Goal: Transaction & Acquisition: Purchase product/service

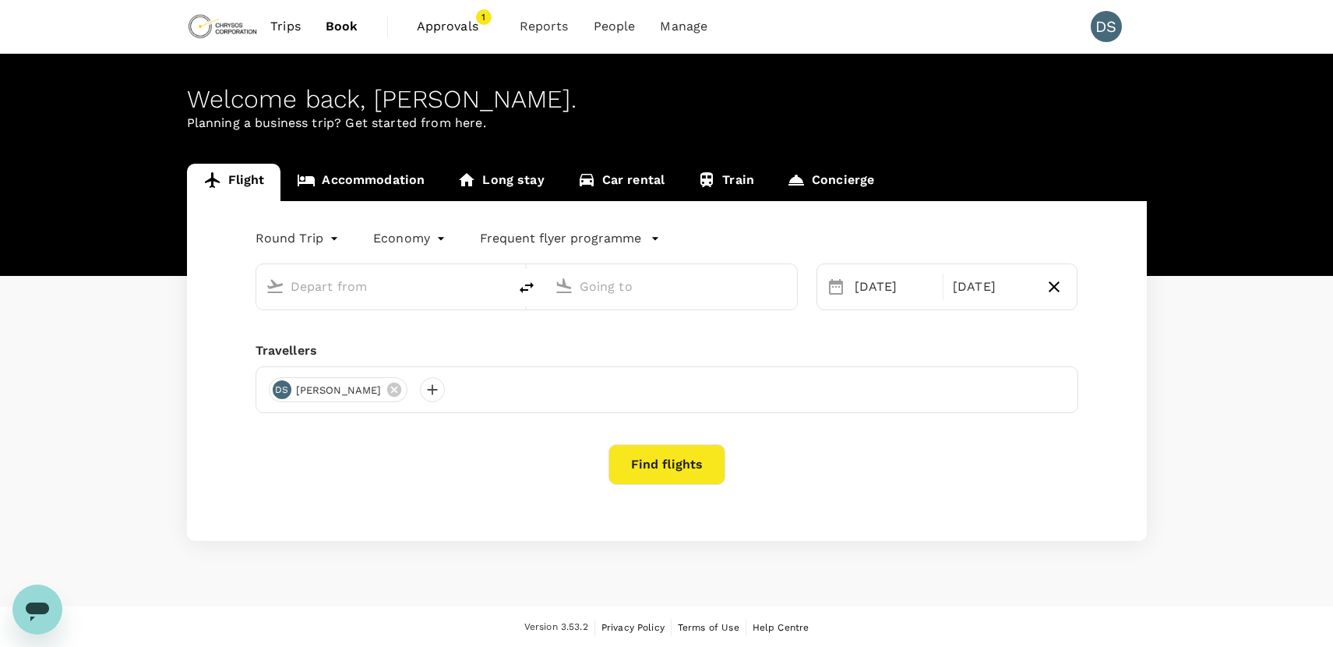
click at [451, 19] on span "Approvals" at bounding box center [456, 26] width 78 height 19
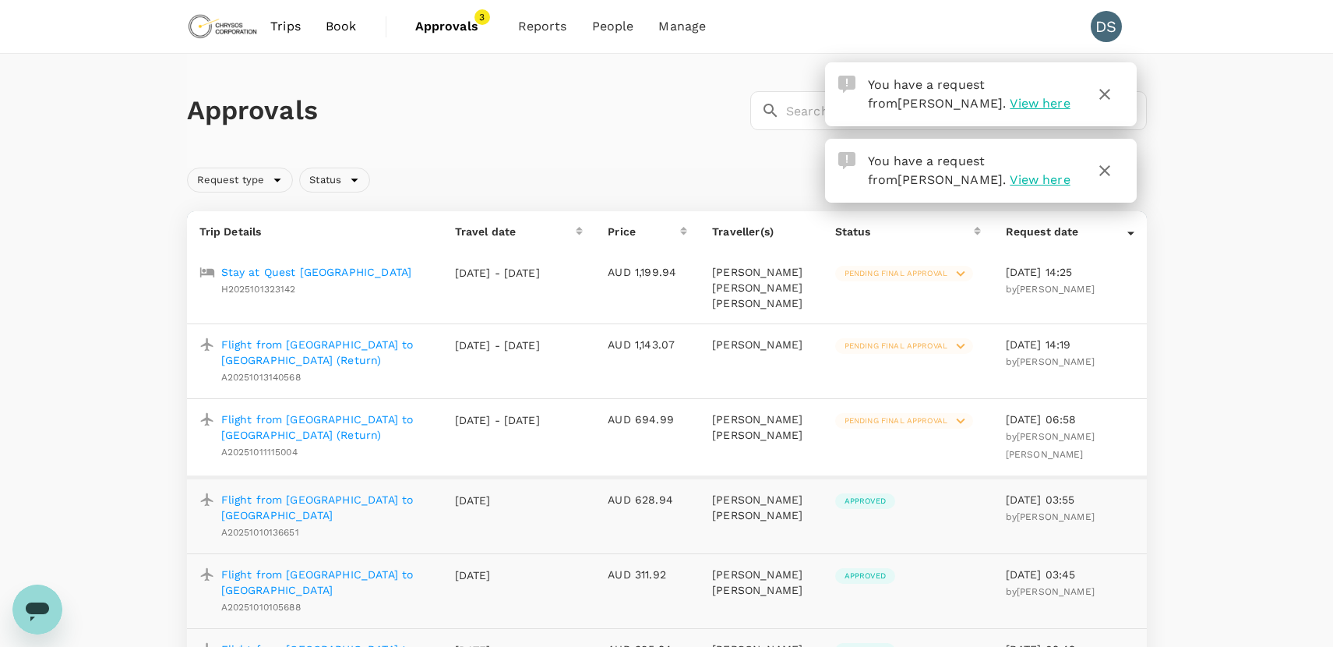
click at [921, 271] on span "Pending final approval" at bounding box center [896, 273] width 122 height 11
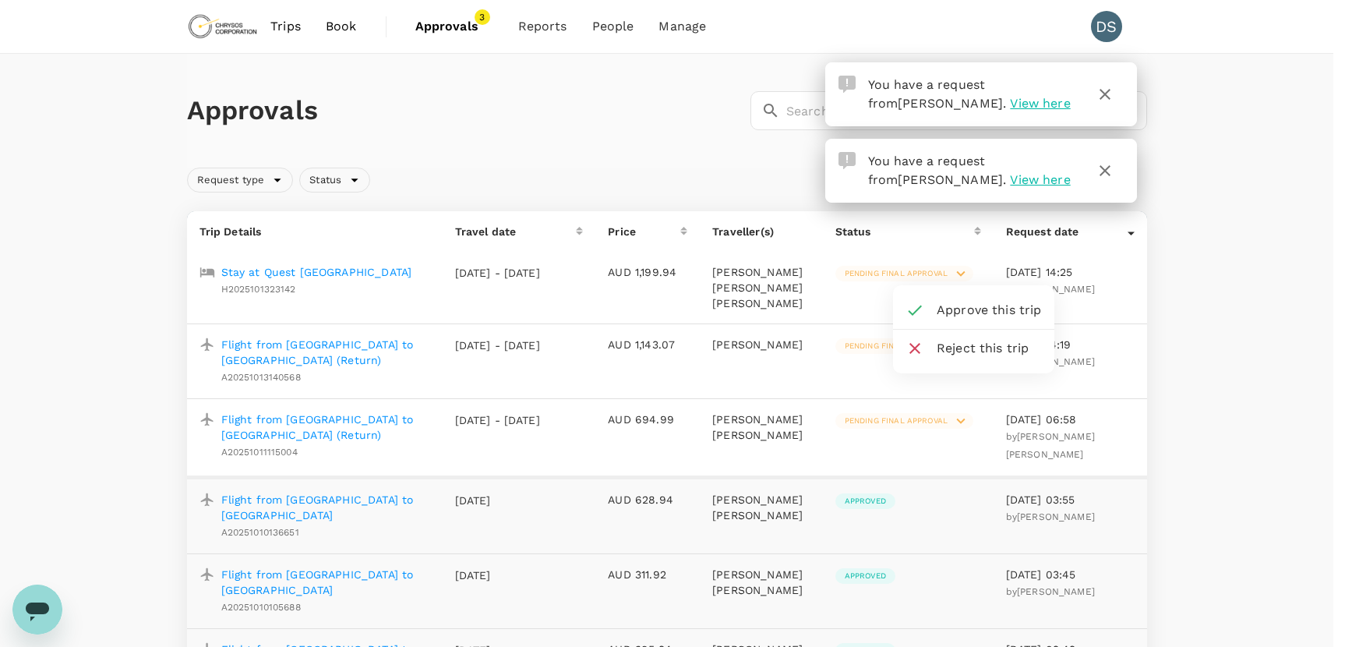
click at [944, 305] on span "Approve this trip" at bounding box center [988, 310] width 105 height 19
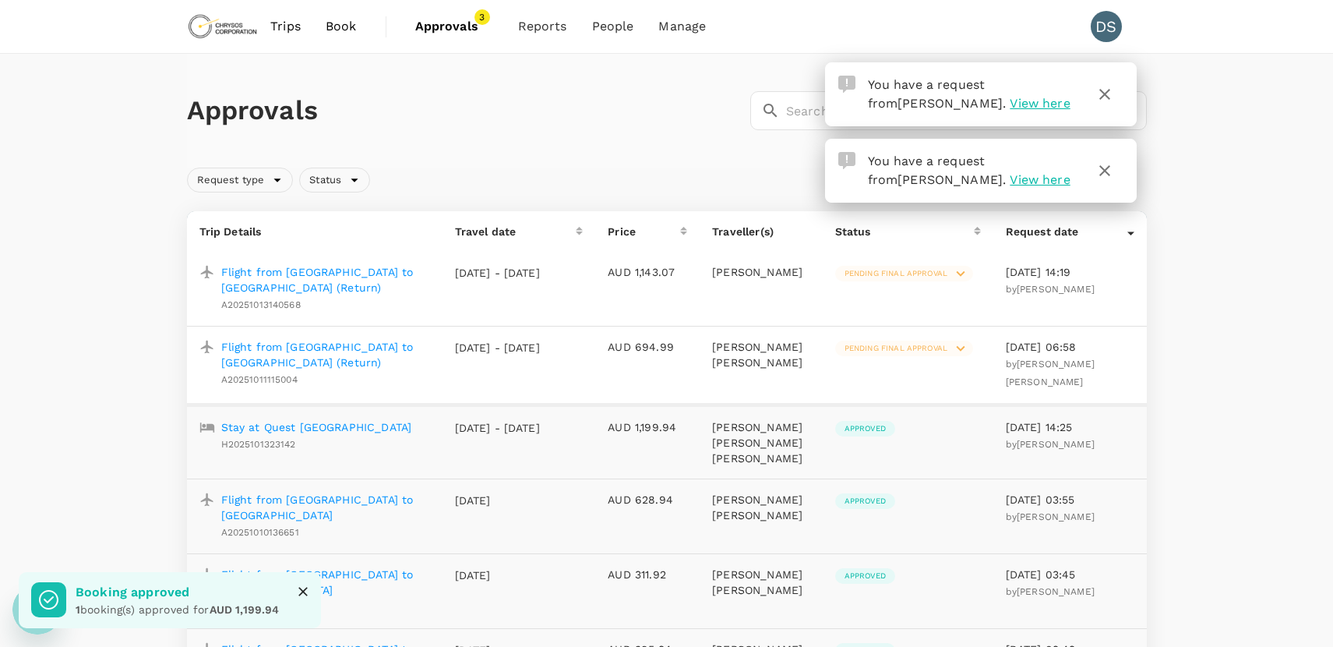
click at [368, 274] on p "Flight from [GEOGRAPHIC_DATA] to [GEOGRAPHIC_DATA] (Return)" at bounding box center [325, 279] width 209 height 31
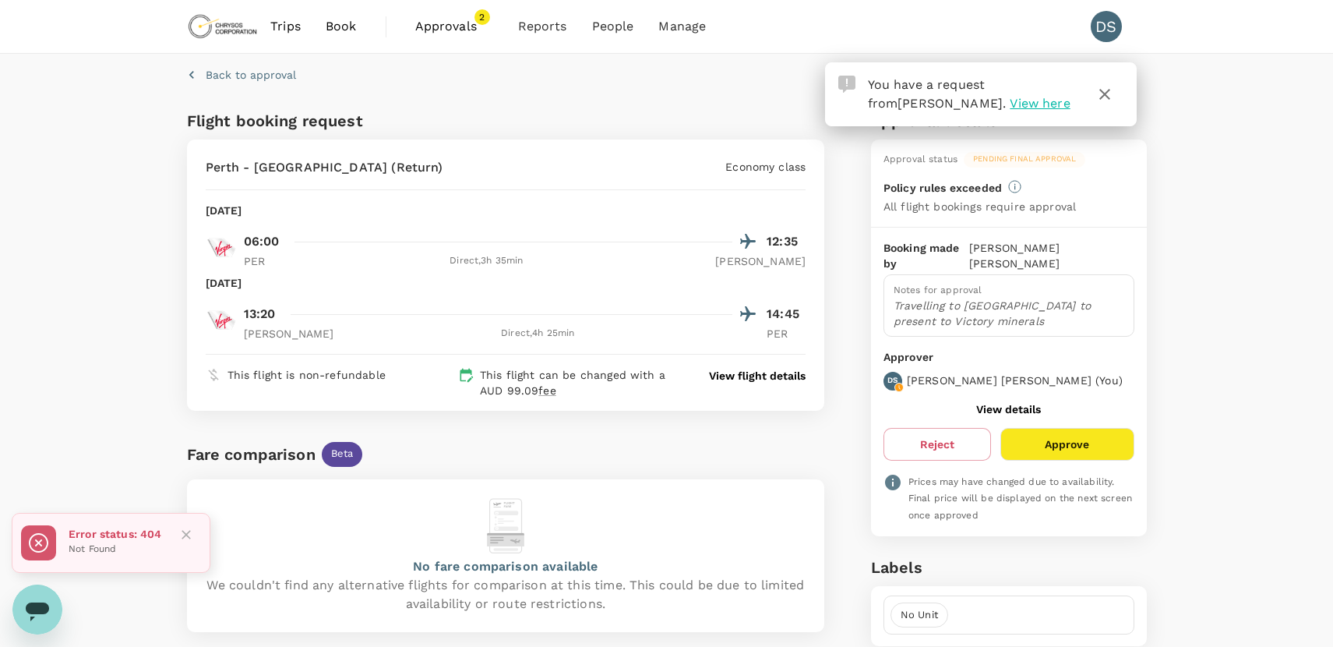
click at [1110, 86] on icon "button" at bounding box center [1104, 94] width 19 height 19
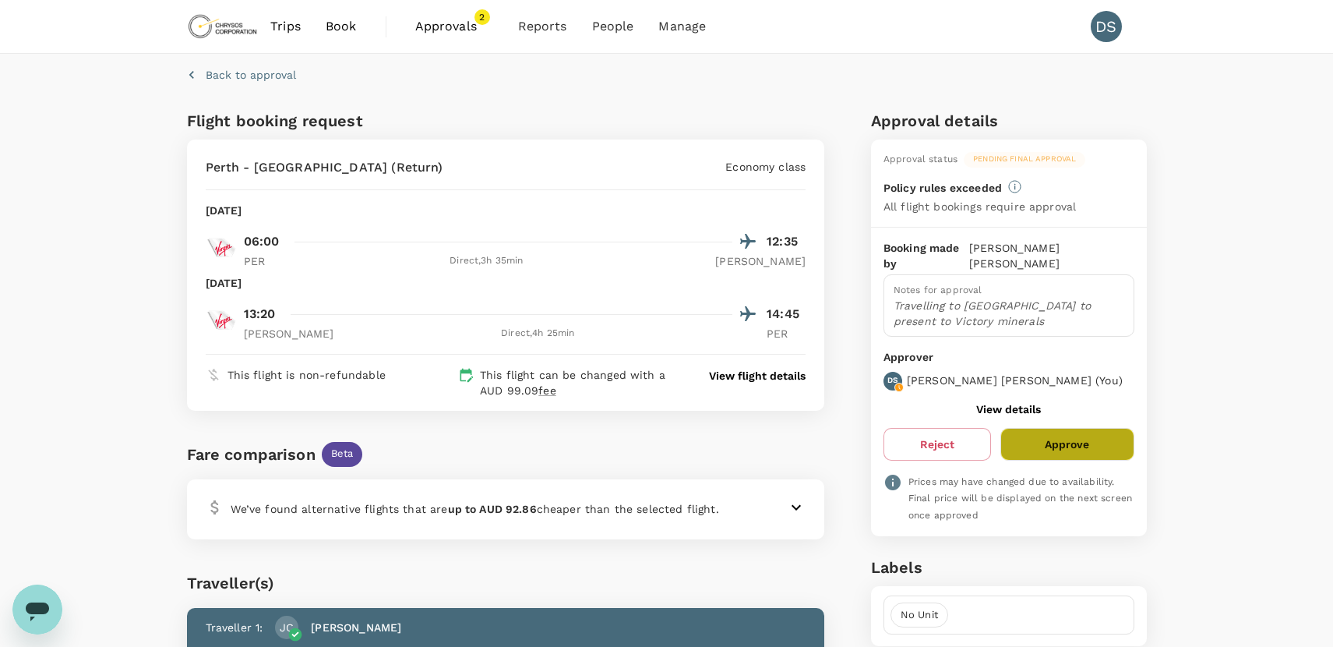
click at [1054, 428] on button "Approve" at bounding box center [1066, 444] width 133 height 33
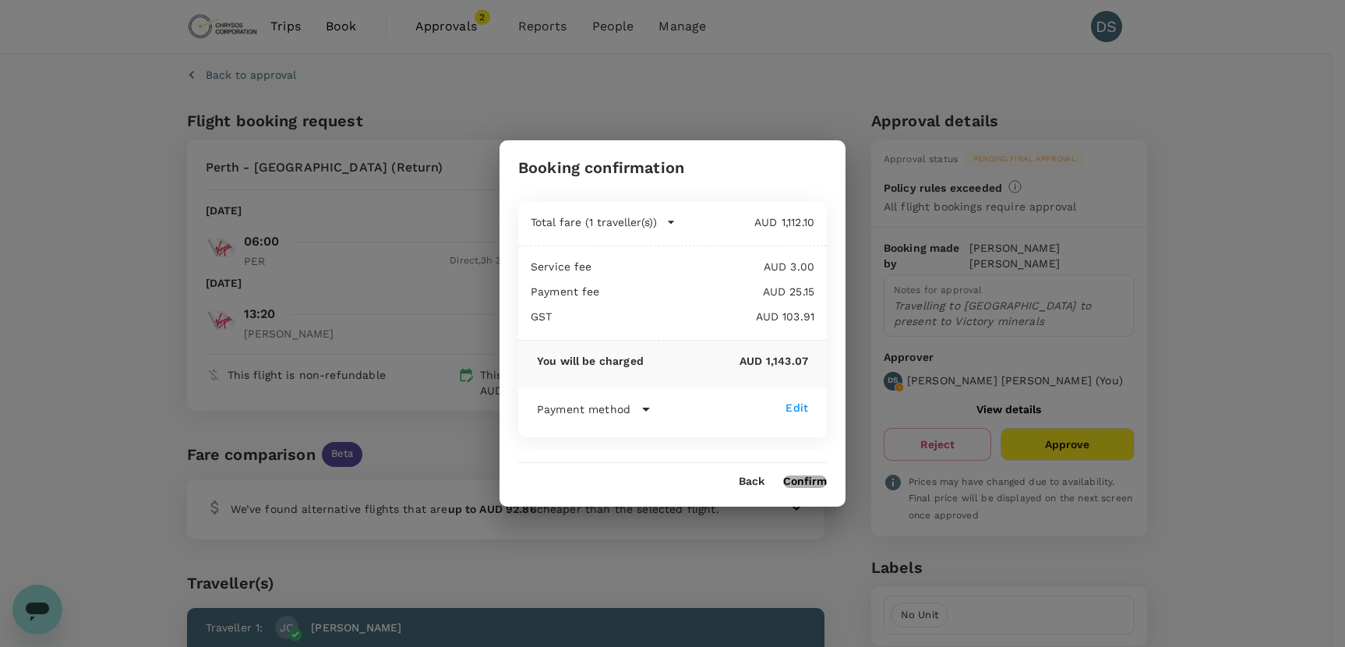
click at [812, 478] on button "Confirm" at bounding box center [805, 481] width 44 height 12
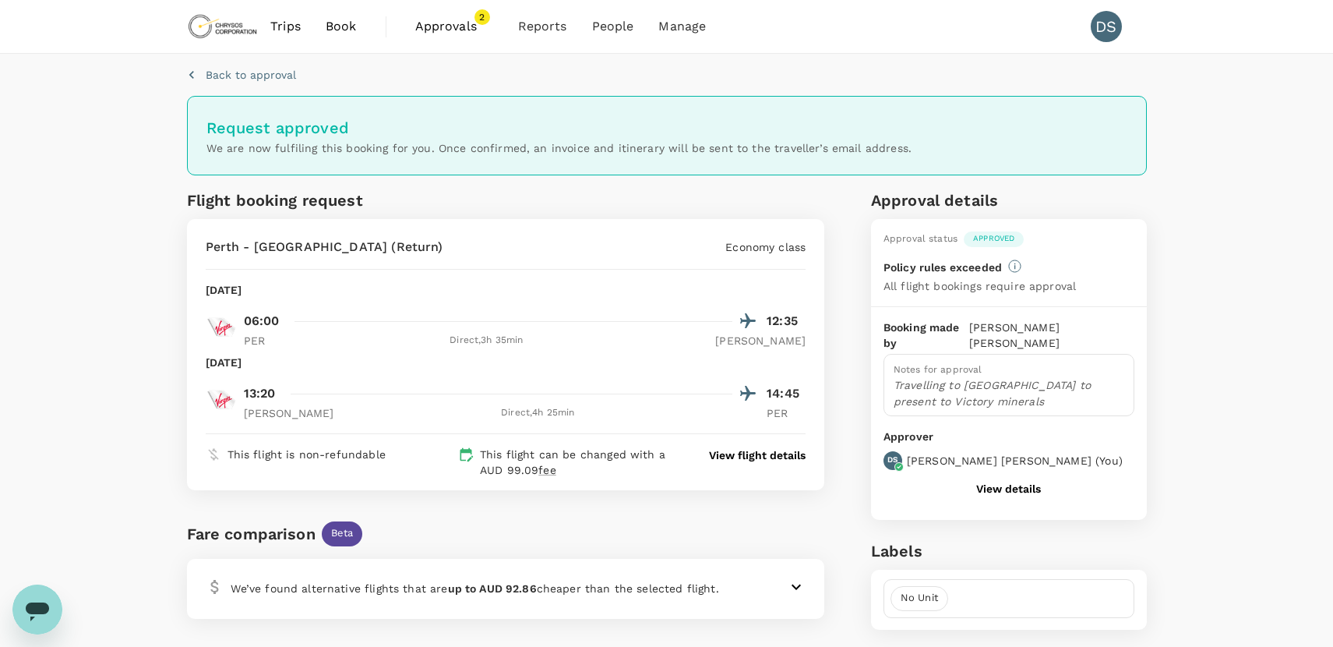
click at [337, 25] on span "Book" at bounding box center [341, 26] width 31 height 19
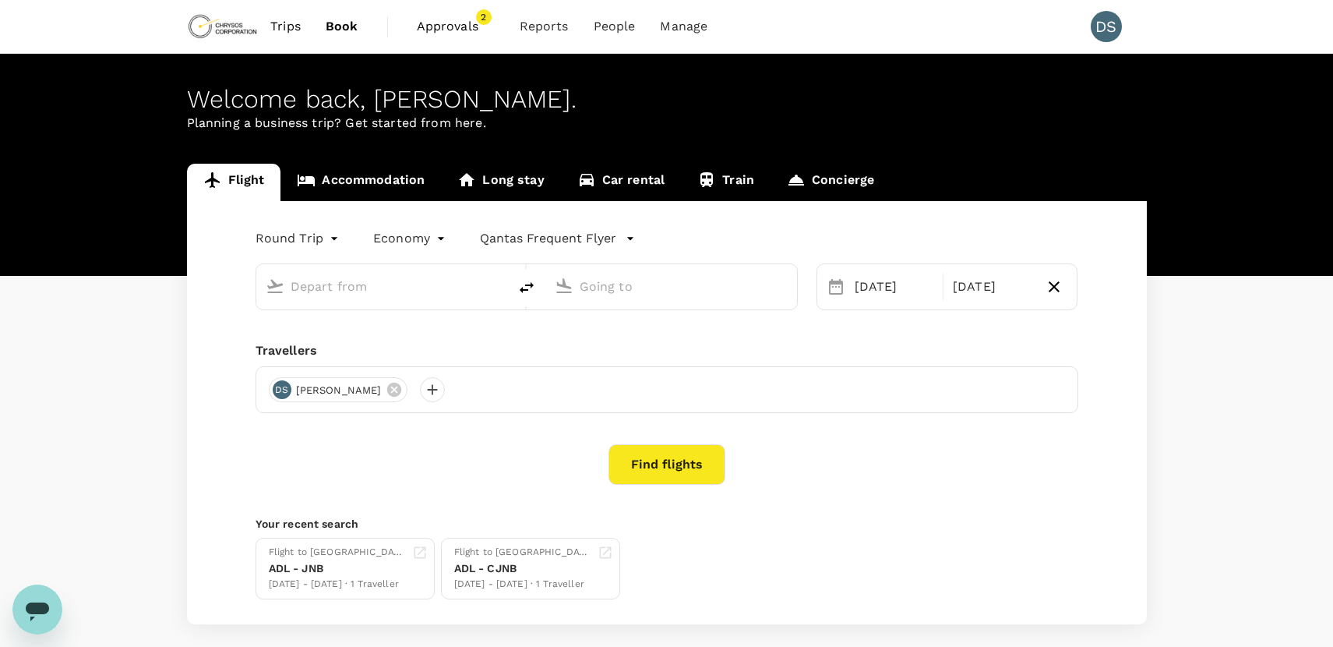
type input "OR Tambo Intl (JNB)"
type input "Cape Town Intl (CPT)"
type input "OR Tambo Intl (JNB)"
type input "Cape Town Intl (CPT)"
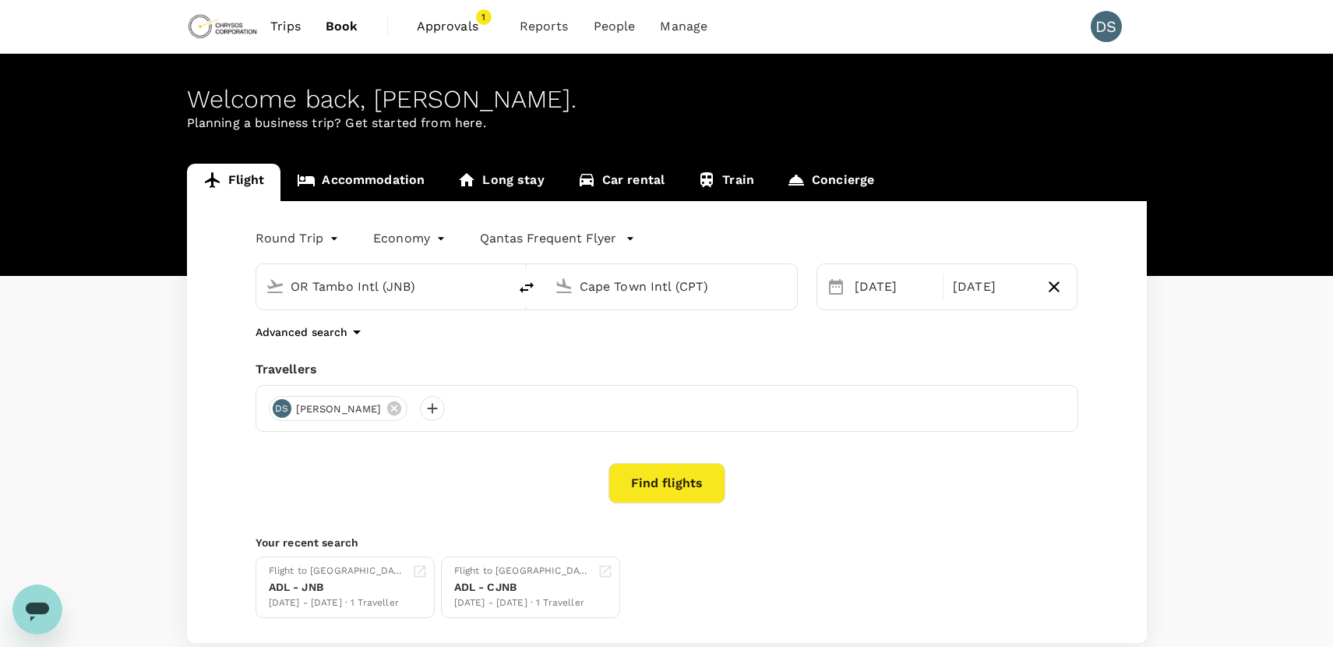
click at [358, 282] on input "OR Tambo Intl (JNB)" at bounding box center [383, 286] width 185 height 24
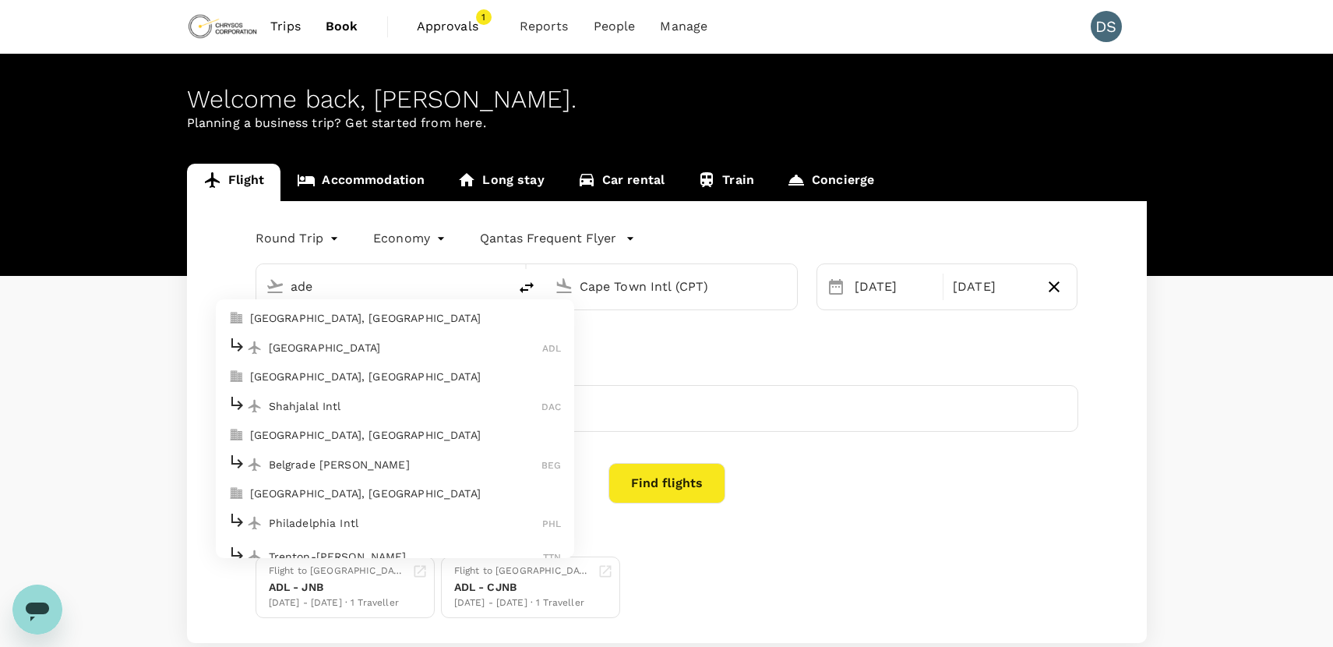
click at [297, 341] on p "[GEOGRAPHIC_DATA]" at bounding box center [406, 348] width 274 height 16
type input "Adelaide (ADL)"
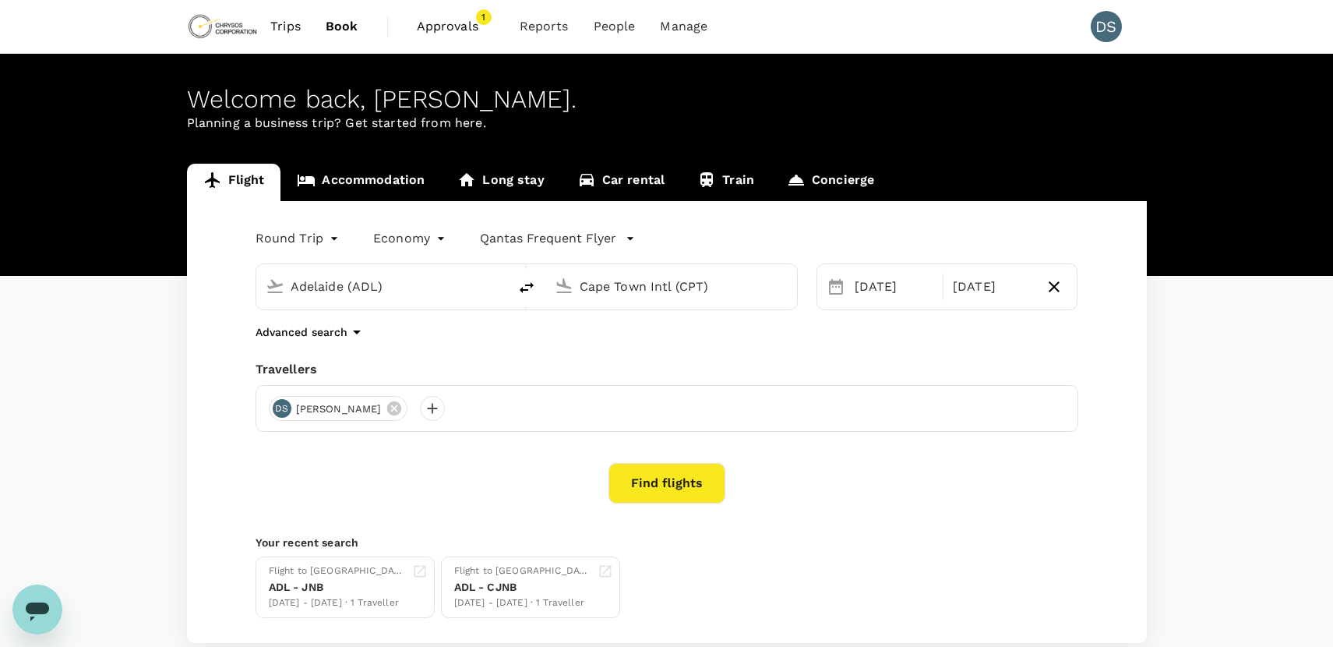
click at [576, 281] on div "Cape Town Intl (CPT)" at bounding box center [680, 283] width 214 height 31
click at [584, 343] on p "[GEOGRAPHIC_DATA]" at bounding box center [665, 348] width 214 height 16
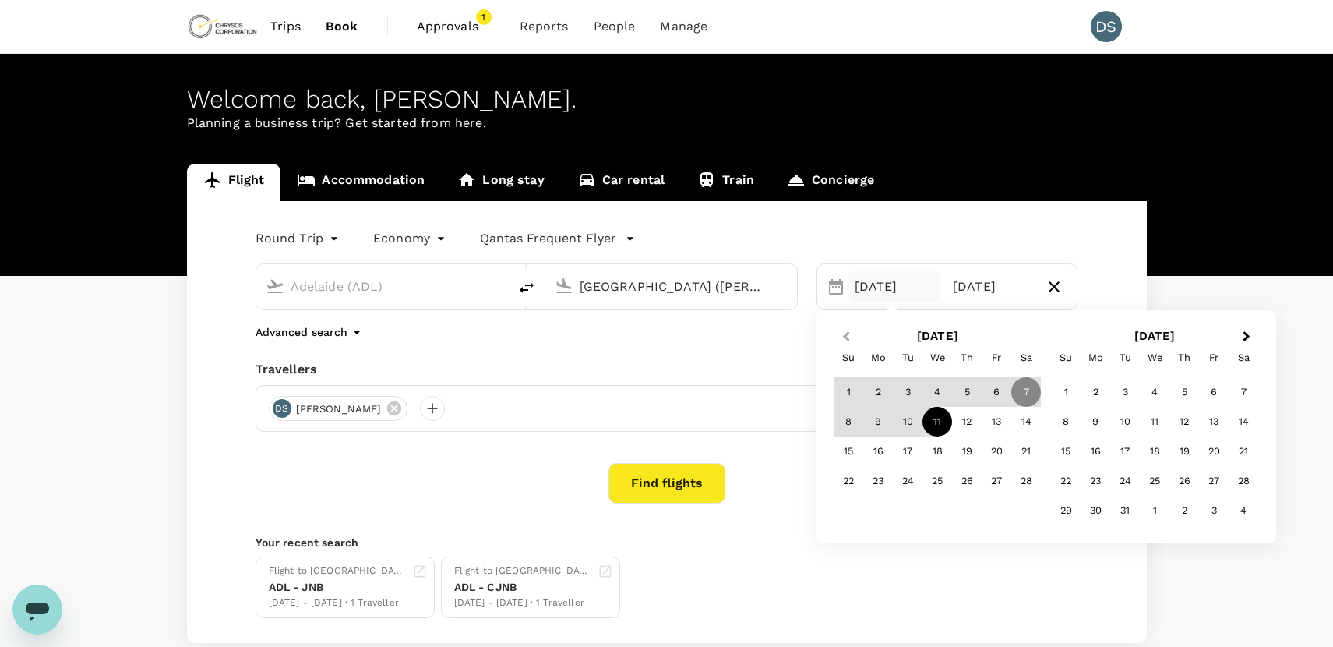
type input "[GEOGRAPHIC_DATA] ([PERSON_NAME])"
click at [841, 331] on button "Previous Month" at bounding box center [844, 337] width 25 height 25
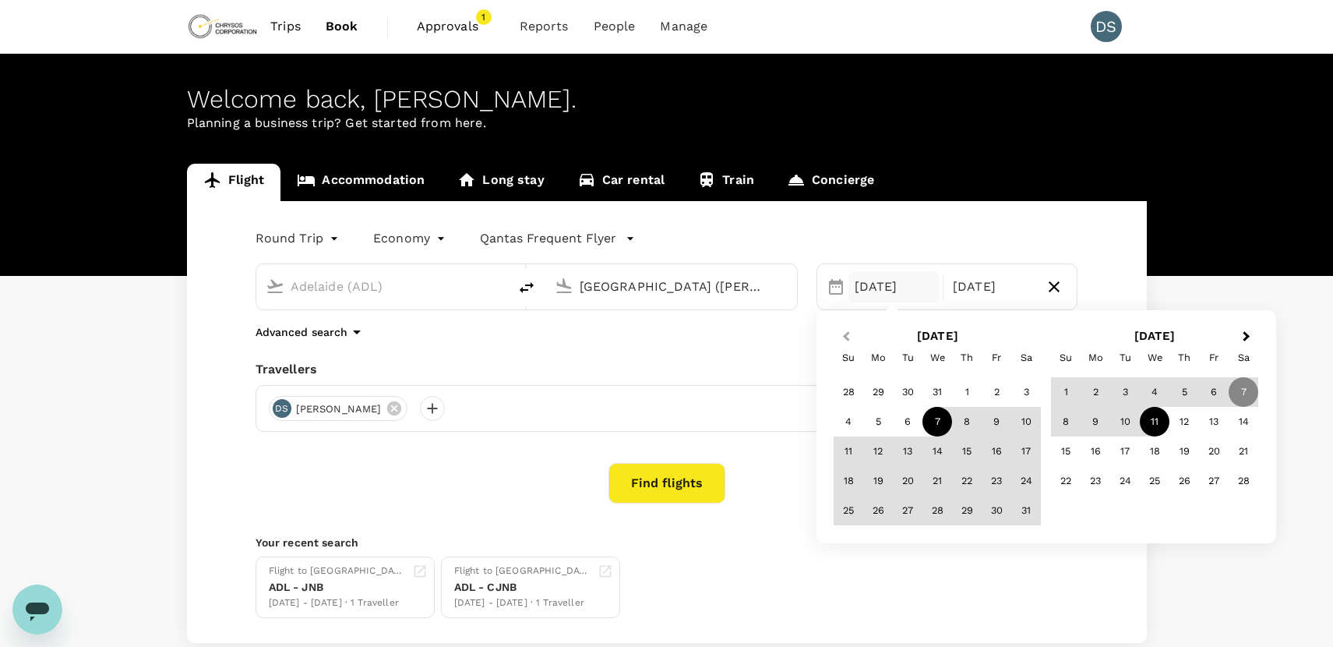
click at [841, 331] on button "Previous Month" at bounding box center [844, 337] width 25 height 25
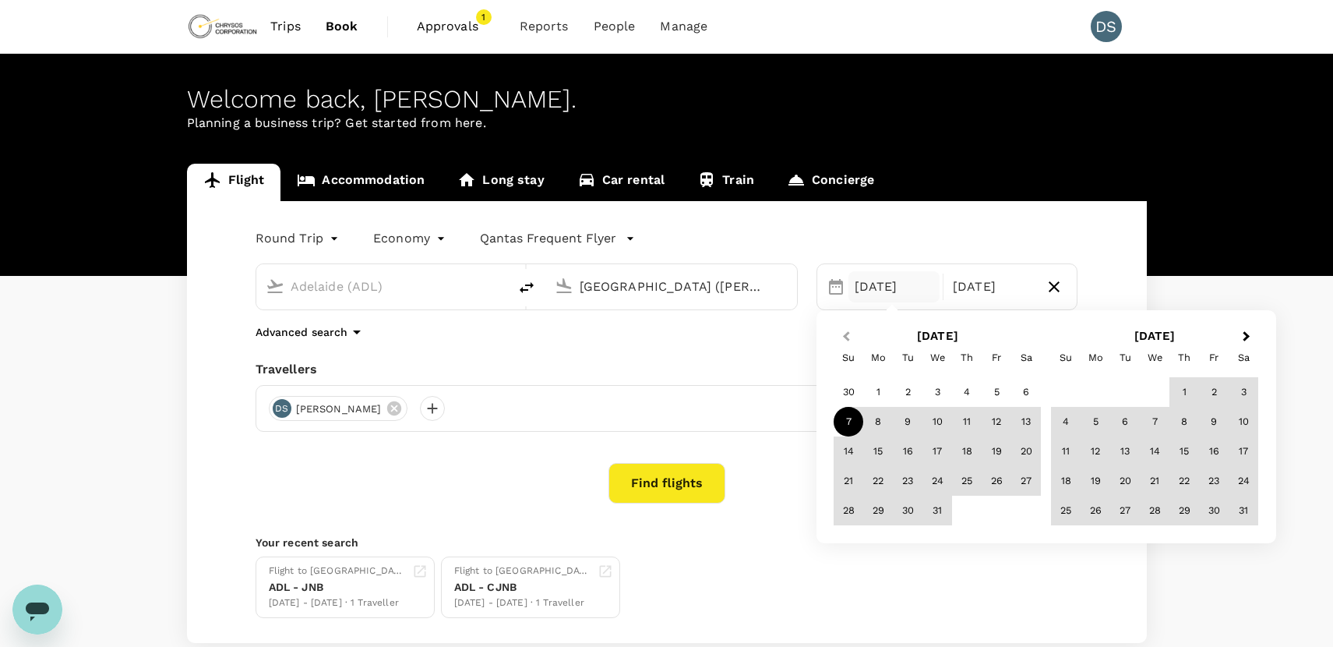
click at [841, 331] on button "Previous Month" at bounding box center [844, 337] width 25 height 25
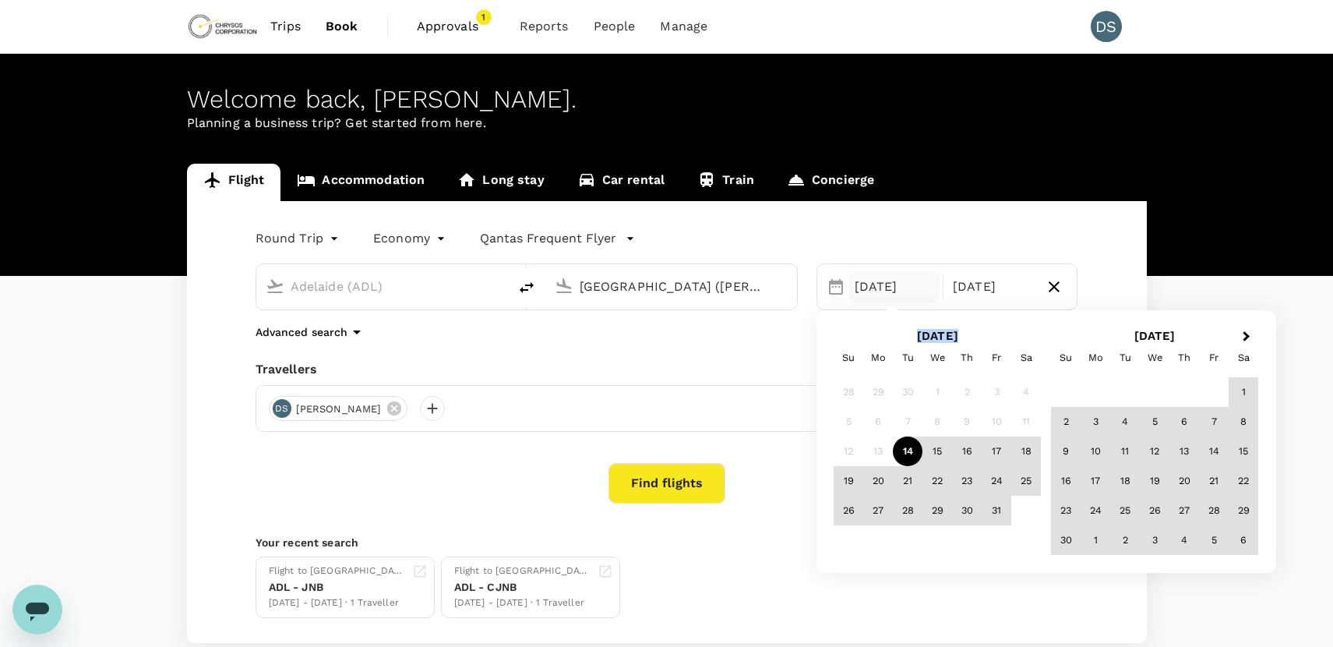
click at [841, 331] on h2 "[DATE]" at bounding box center [937, 336] width 217 height 14
click at [900, 481] on div "21" at bounding box center [908, 481] width 30 height 30
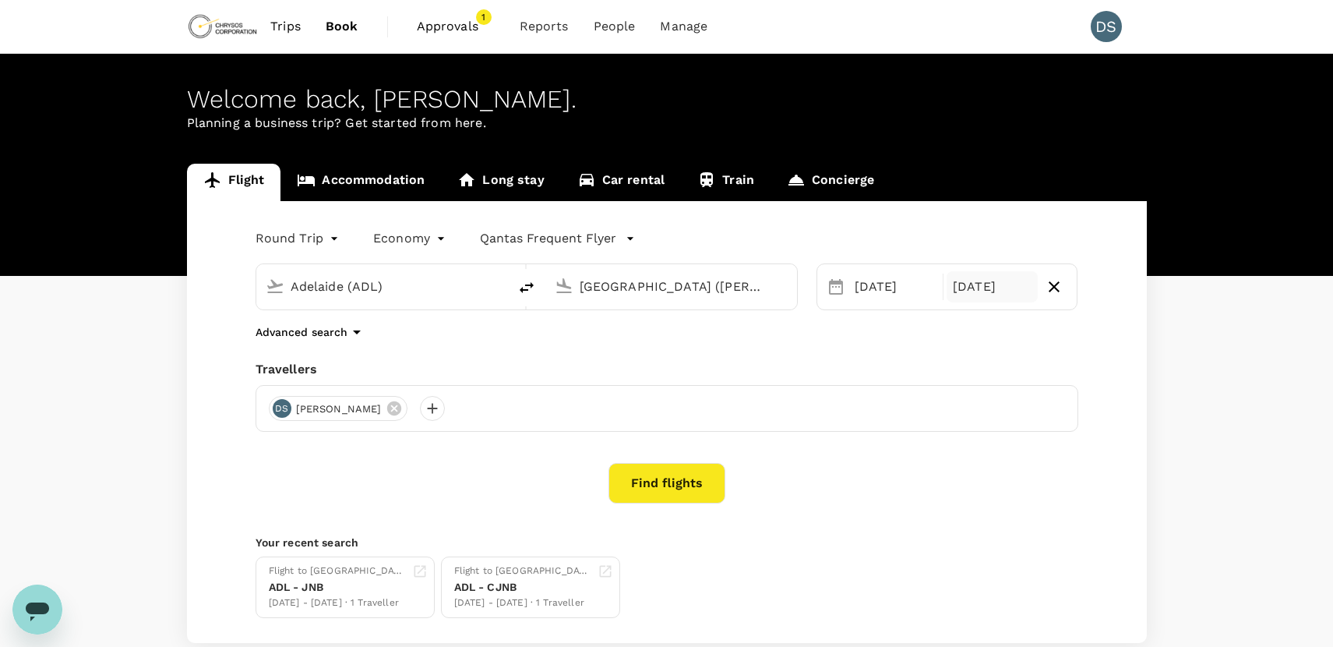
click at [964, 277] on div "[DATE]" at bounding box center [991, 286] width 91 height 31
click at [978, 287] on div "[DATE]" at bounding box center [991, 286] width 91 height 31
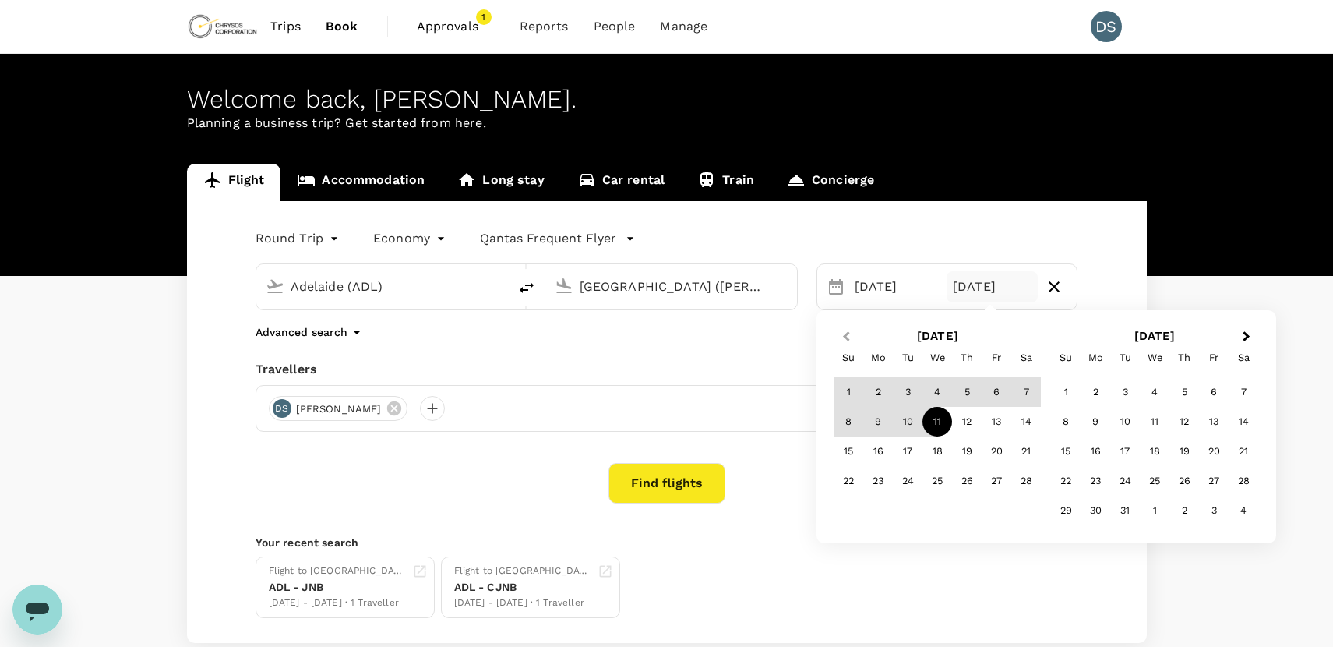
click at [848, 342] on button "Previous Month" at bounding box center [844, 337] width 25 height 25
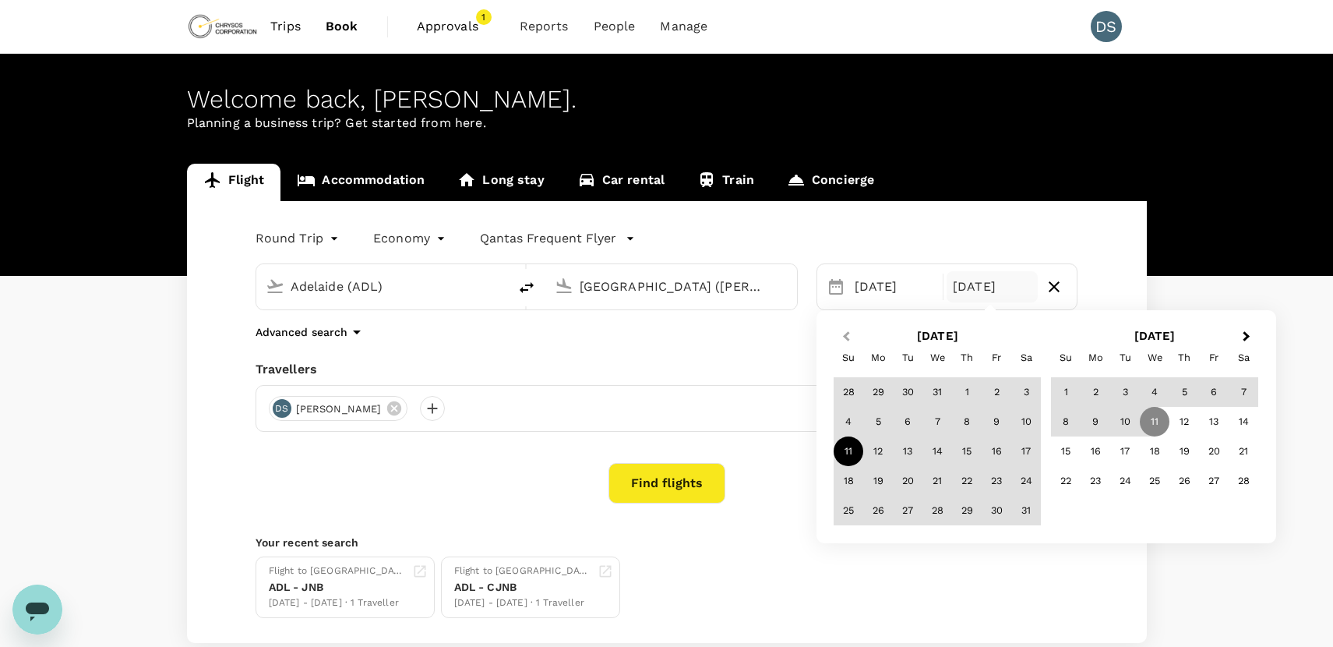
click at [848, 342] on button "Previous Month" at bounding box center [844, 337] width 25 height 25
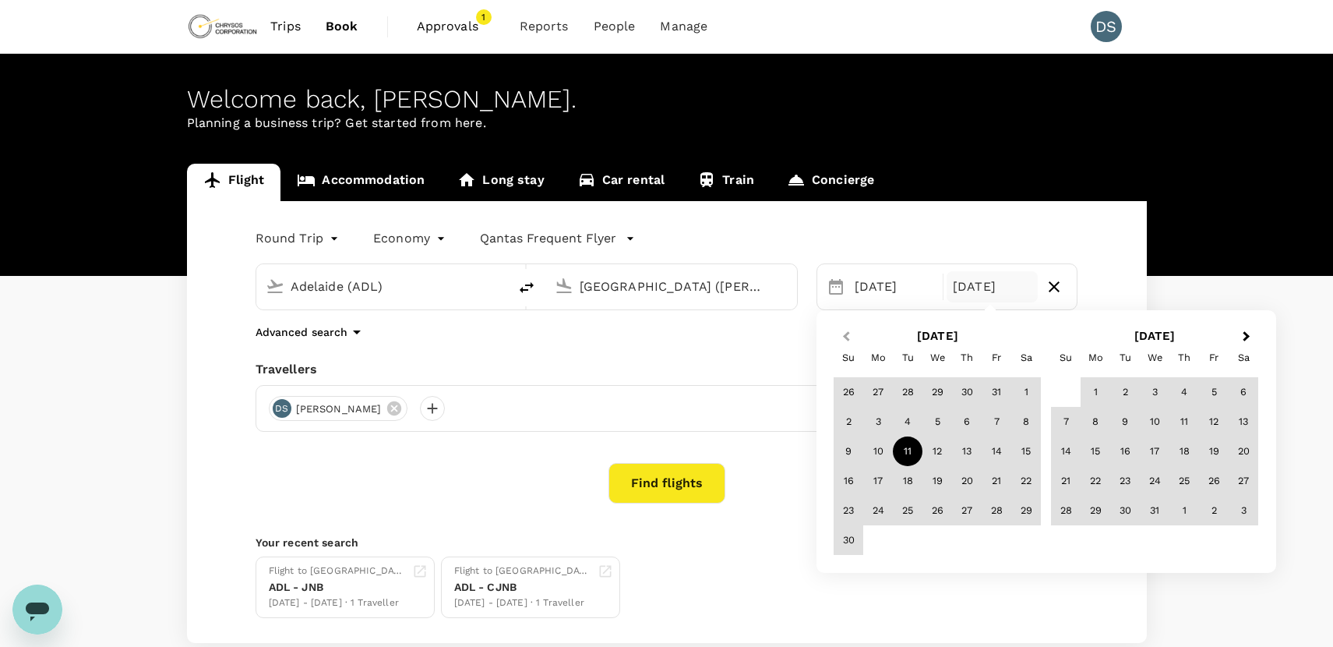
click at [848, 341] on button "Previous Month" at bounding box center [844, 337] width 25 height 25
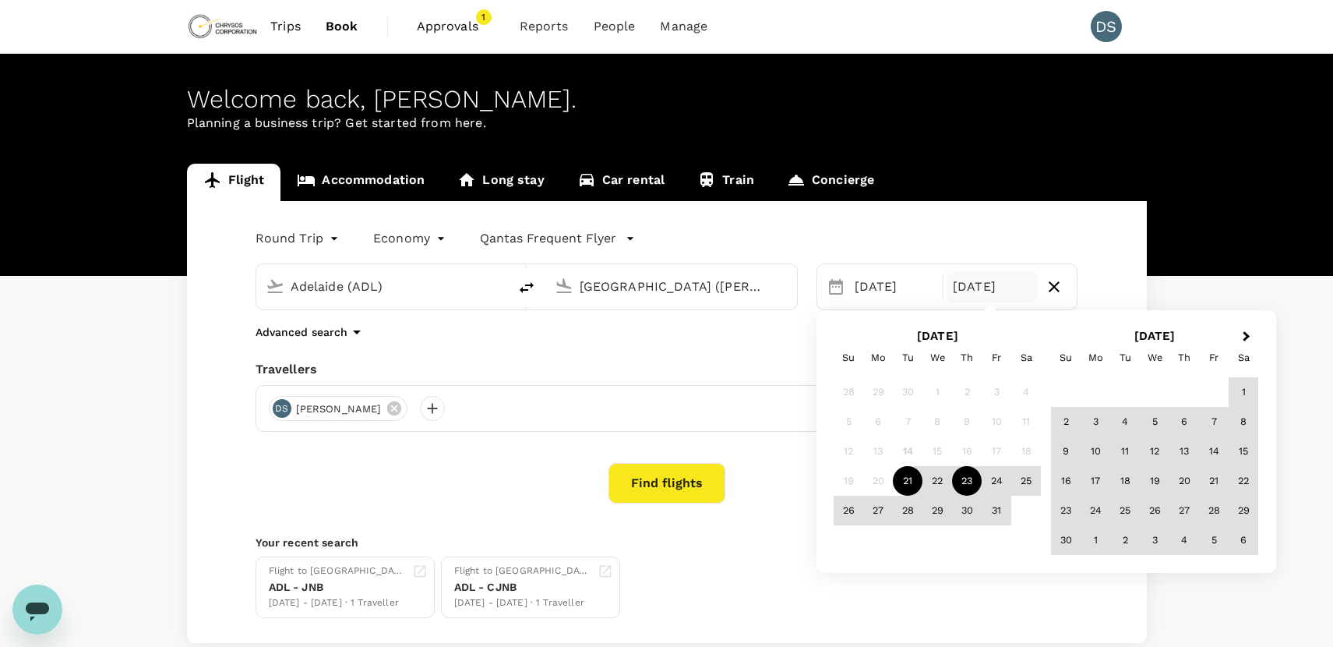
click at [965, 489] on div "23" at bounding box center [967, 481] width 30 height 30
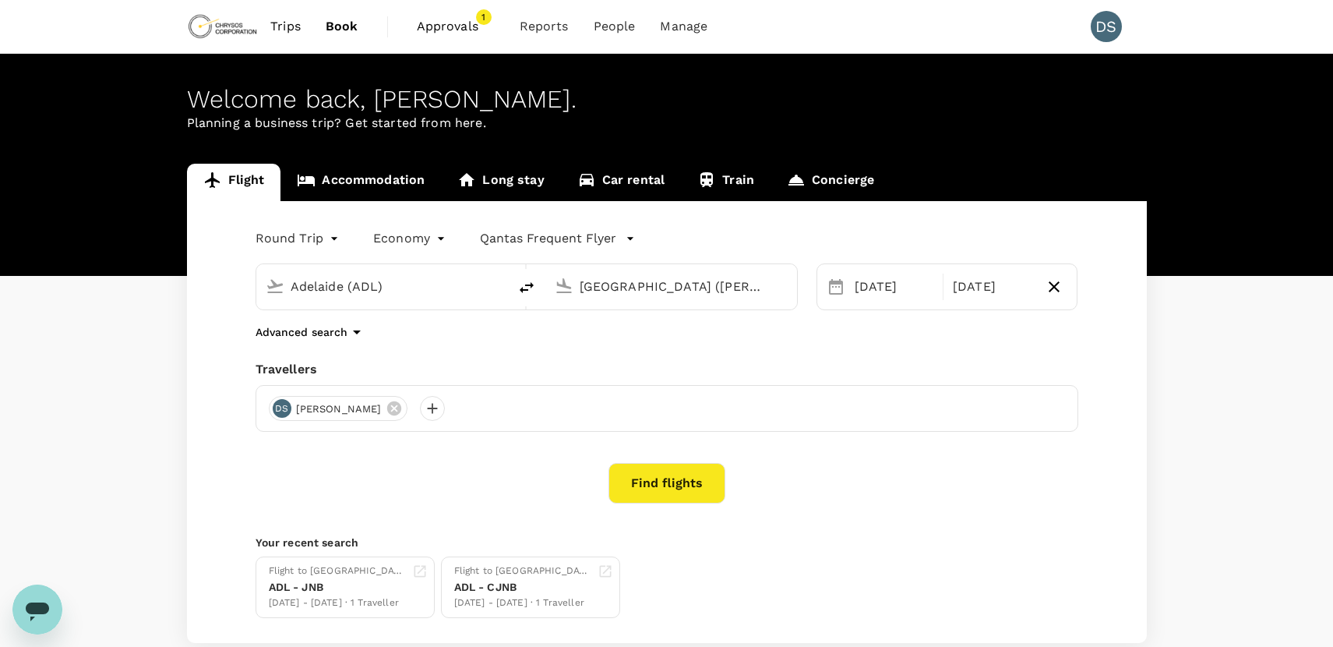
click at [737, 344] on div "Round Trip roundtrip Economy economy Qantas Frequent Flyer [GEOGRAPHIC_DATA] ([…" at bounding box center [667, 422] width 960 height 442
click at [656, 481] on button "Find flights" at bounding box center [666, 483] width 117 height 41
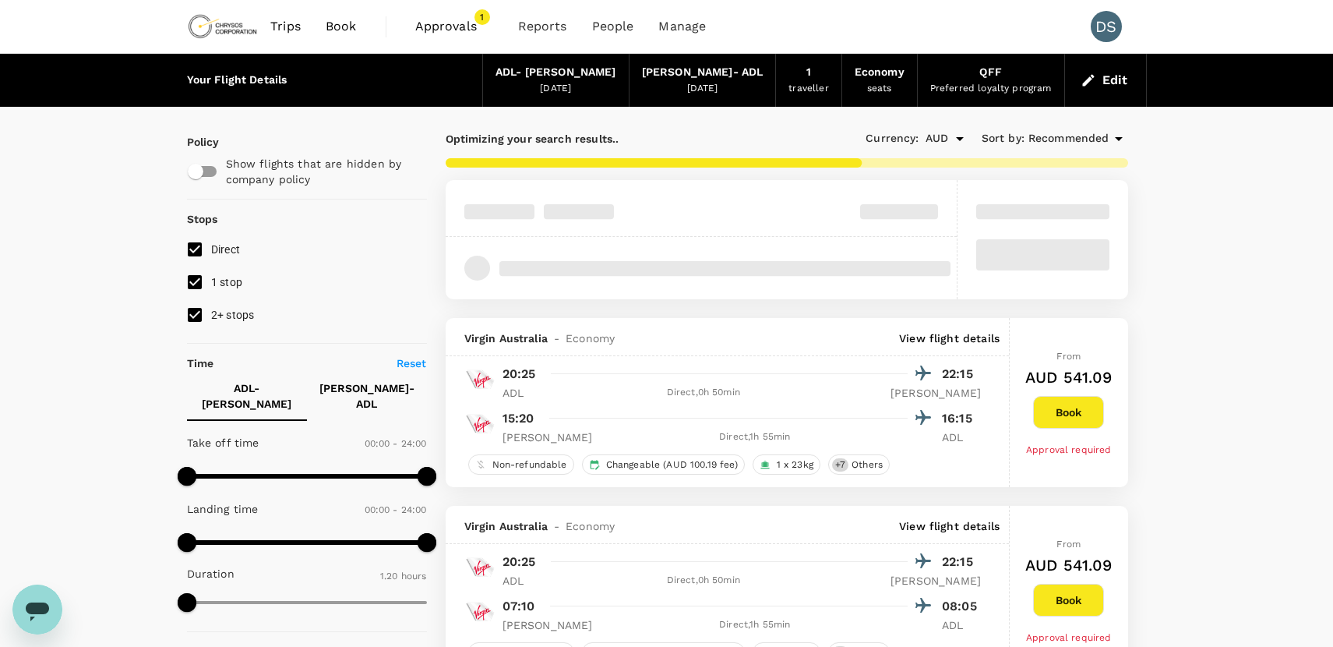
click at [202, 281] on input "1 stop" at bounding box center [194, 282] width 33 height 33
checkbox input "false"
click at [194, 301] on input "2+ stops" at bounding box center [194, 314] width 33 height 33
checkbox input "false"
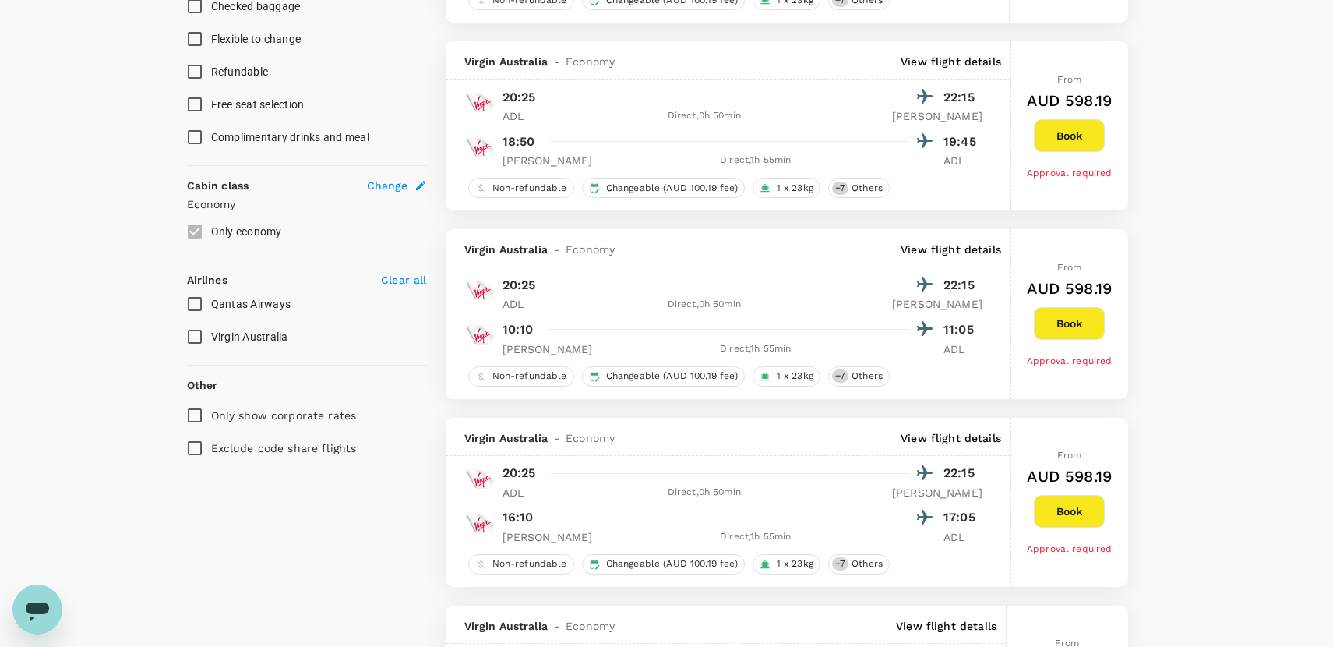
scroll to position [701, 0]
click at [199, 291] on input "Qantas Airways" at bounding box center [194, 304] width 33 height 33
checkbox input "true"
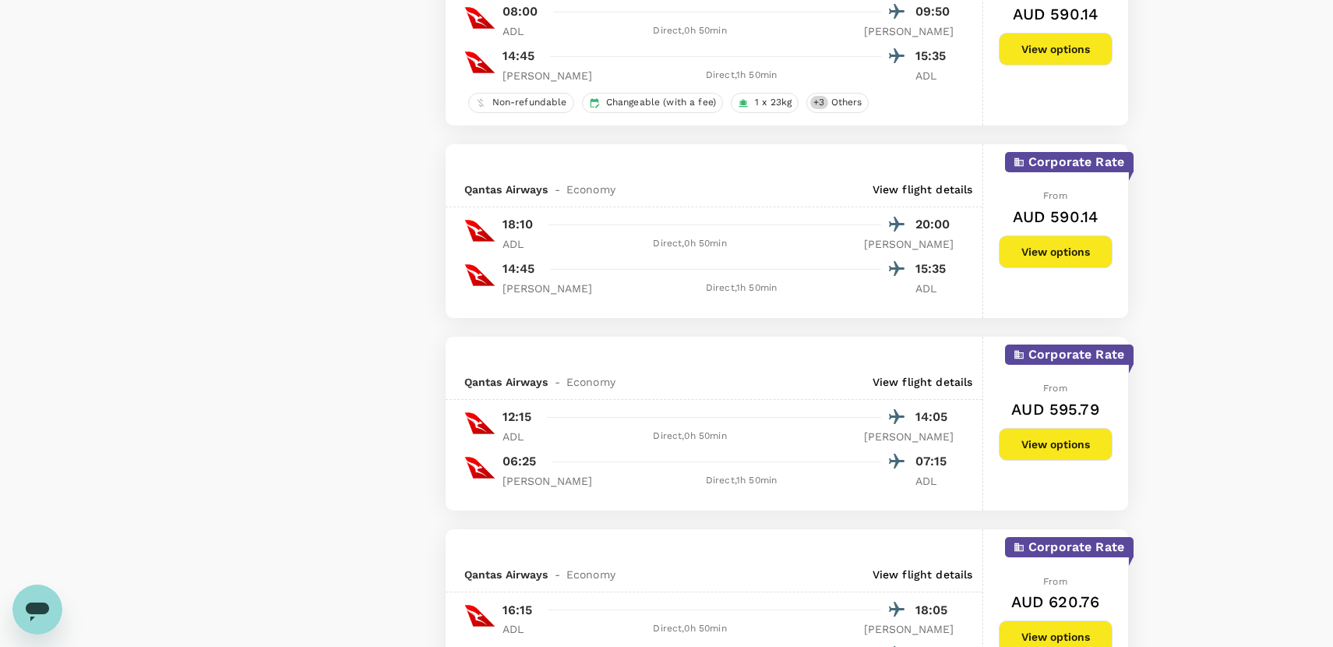
scroll to position [1947, 0]
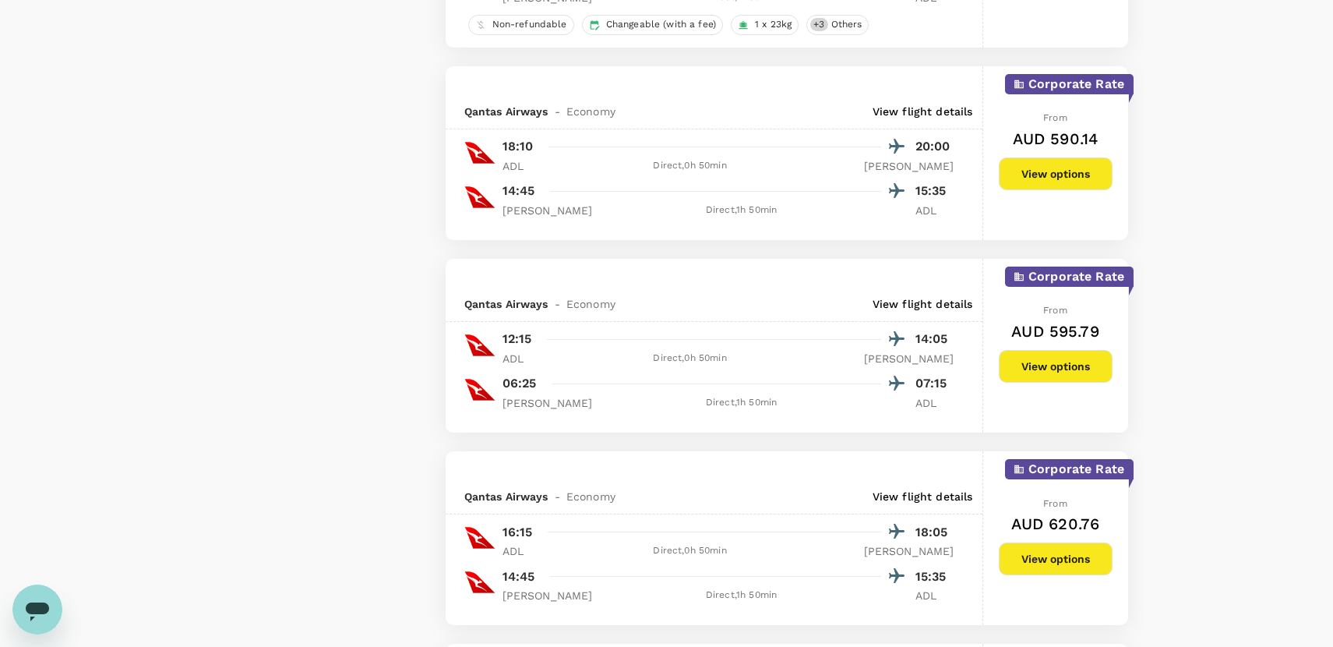
type input "410"
checkbox input "false"
checkbox input "true"
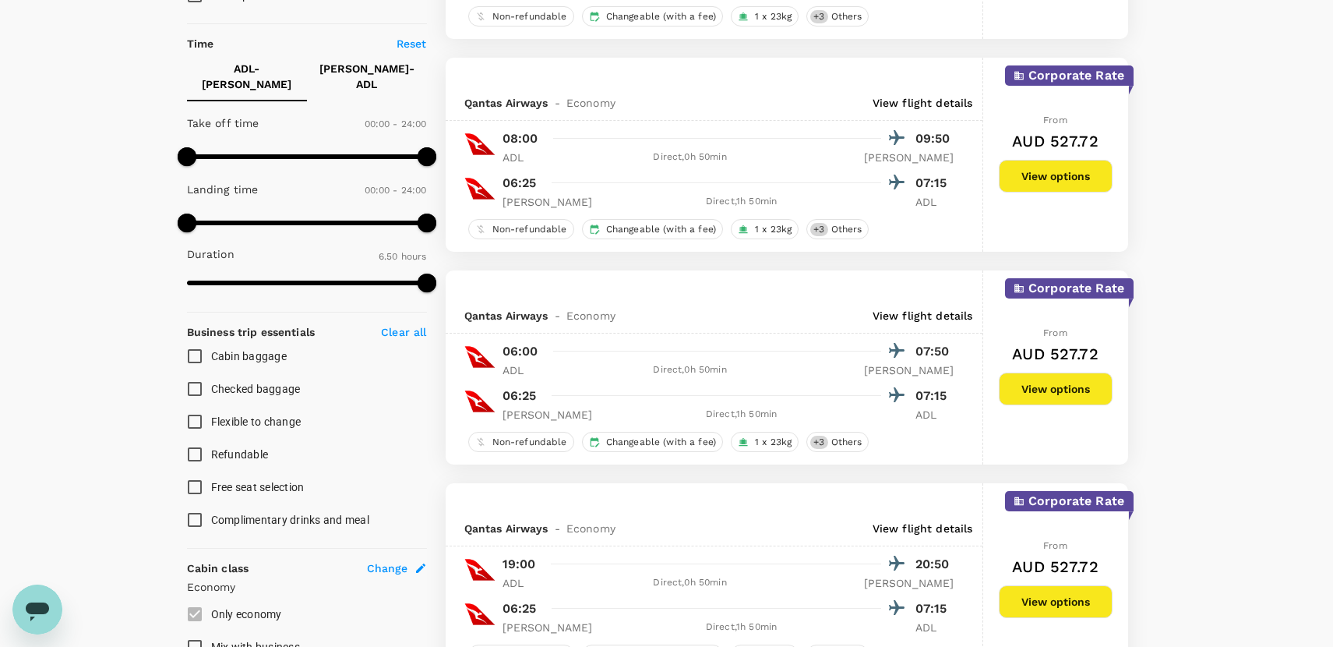
scroll to position [312, 0]
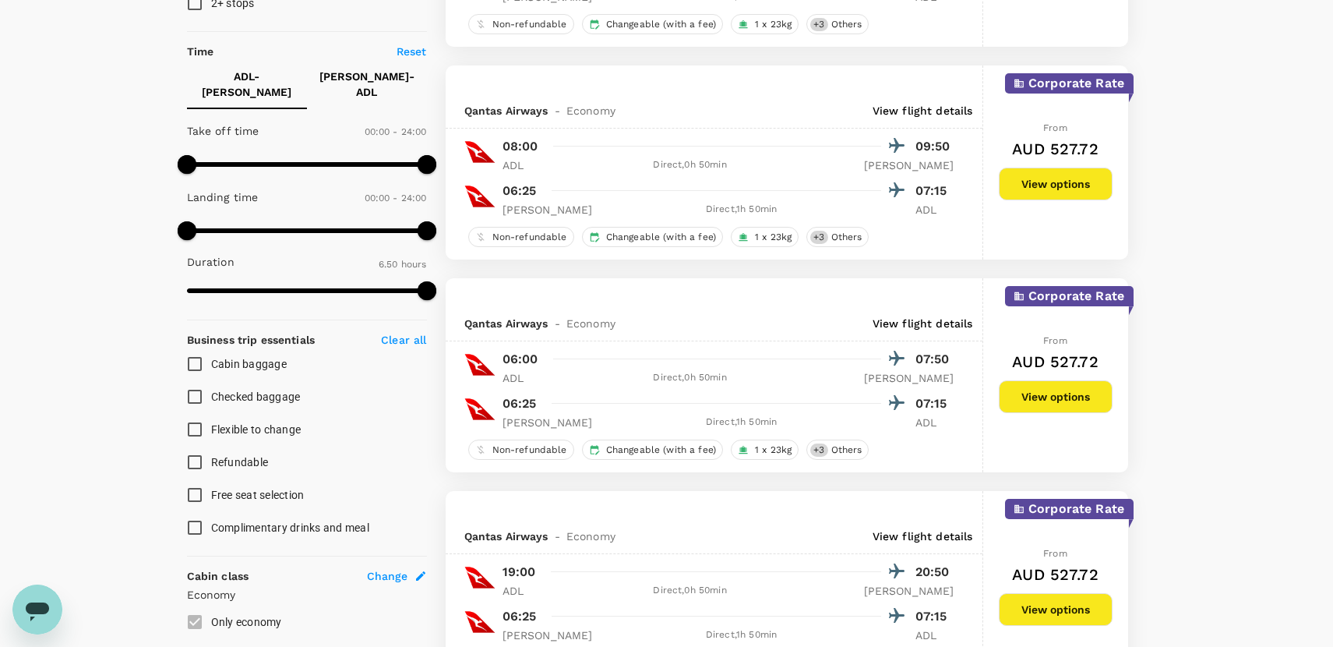
click at [244, 77] on p "ADL - [PERSON_NAME]" at bounding box center [246, 84] width 95 height 31
type input "720"
drag, startPoint x: 420, startPoint y: 157, endPoint x: 306, endPoint y: 160, distance: 113.8
click at [306, 160] on span at bounding box center [307, 164] width 19 height 19
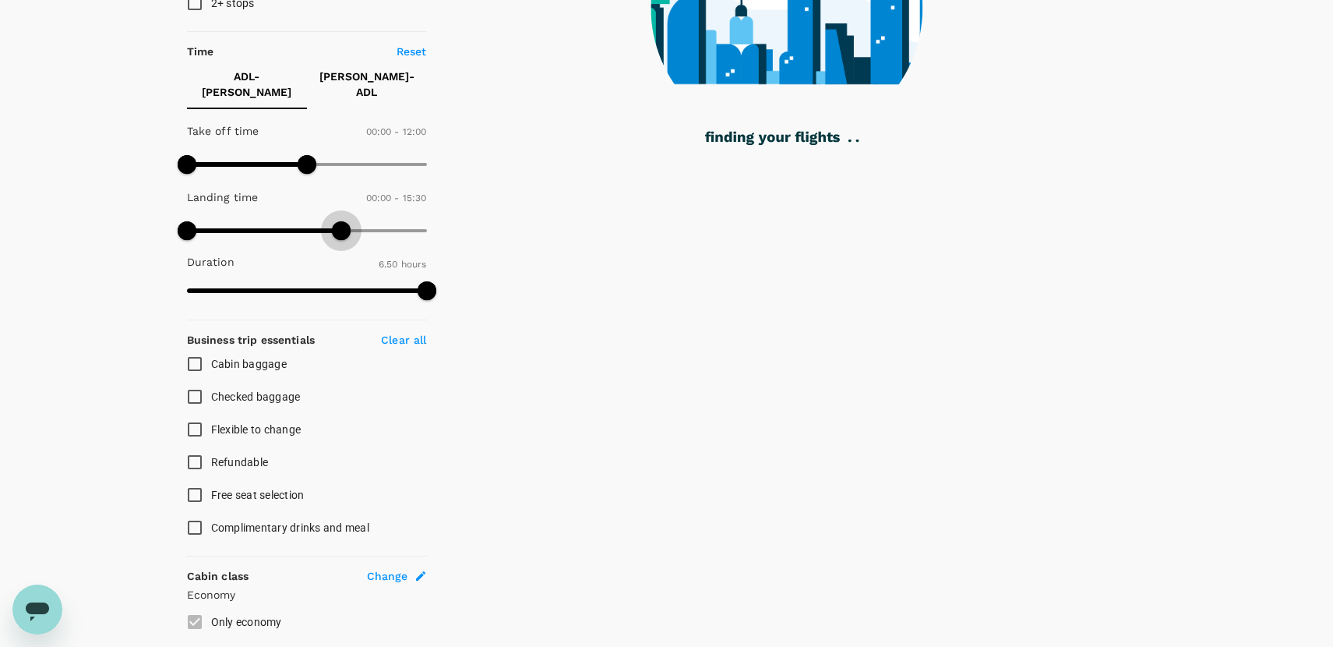
type input "900"
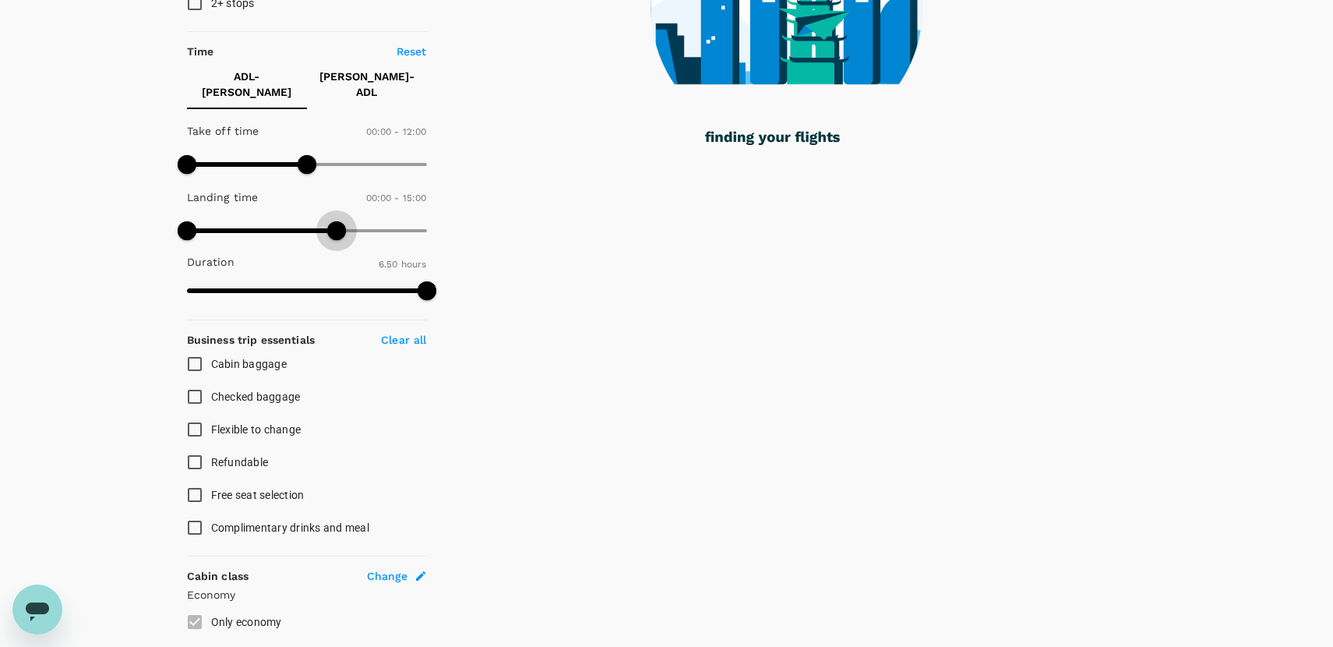
drag, startPoint x: 423, startPoint y: 213, endPoint x: 337, endPoint y: 213, distance: 85.7
click at [337, 221] on span at bounding box center [336, 230] width 19 height 19
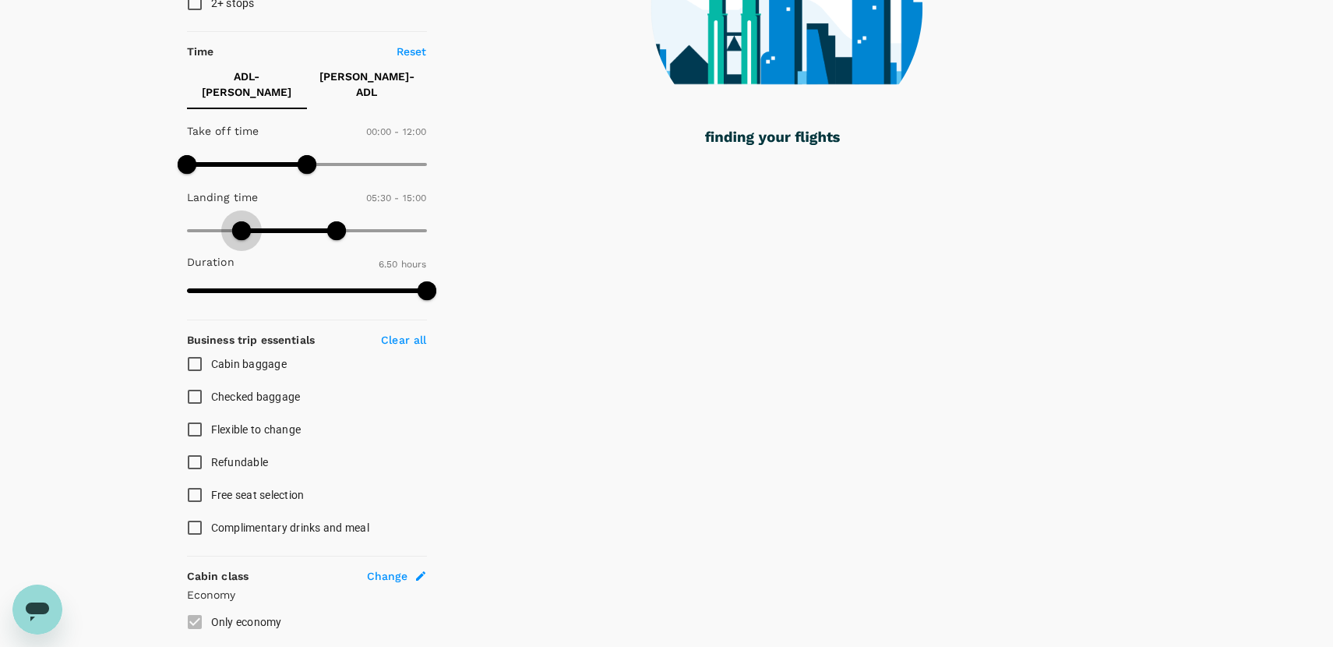
type input "360"
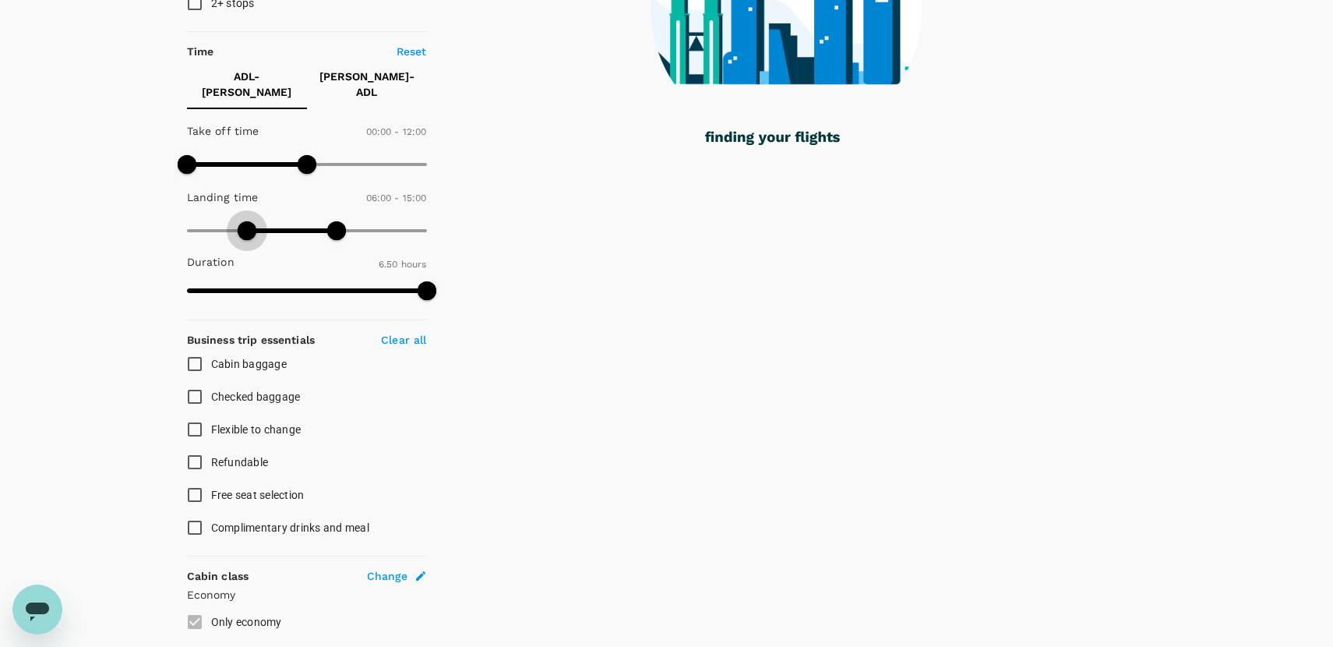
drag, startPoint x: 187, startPoint y: 217, endPoint x: 245, endPoint y: 215, distance: 58.5
click at [245, 221] on span at bounding box center [247, 230] width 19 height 19
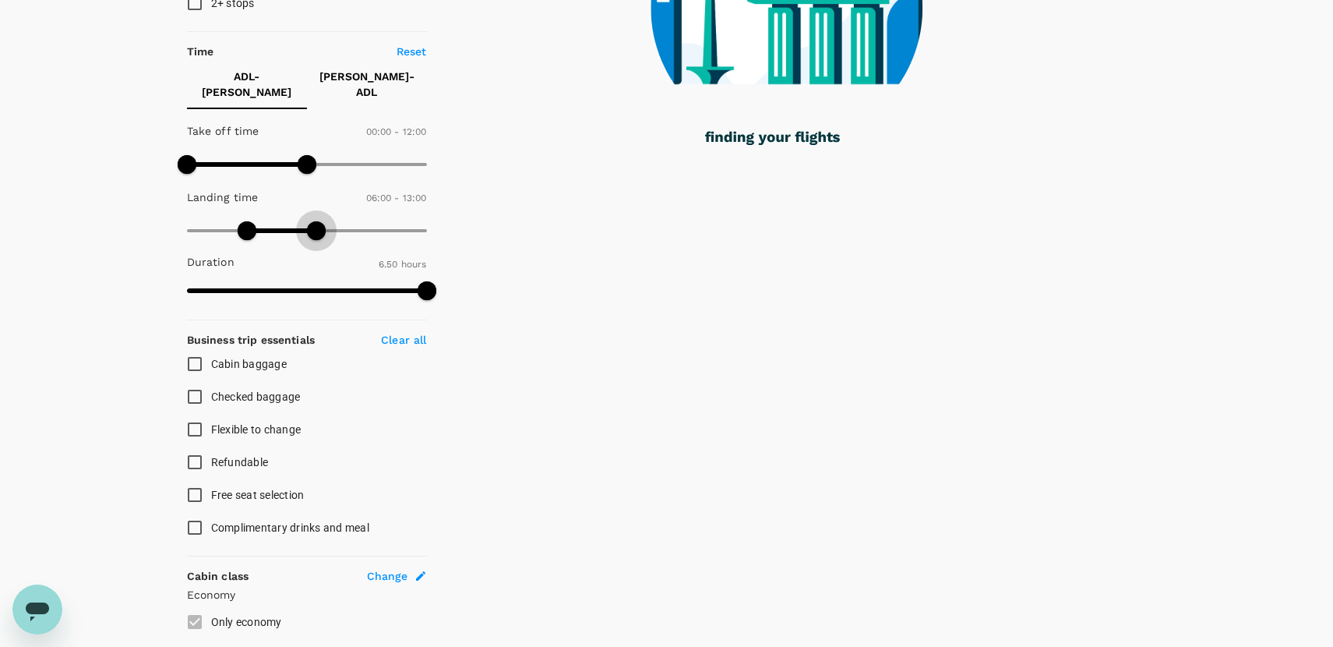
drag, startPoint x: 326, startPoint y: 214, endPoint x: 316, endPoint y: 216, distance: 9.5
click at [316, 221] on span at bounding box center [316, 230] width 19 height 19
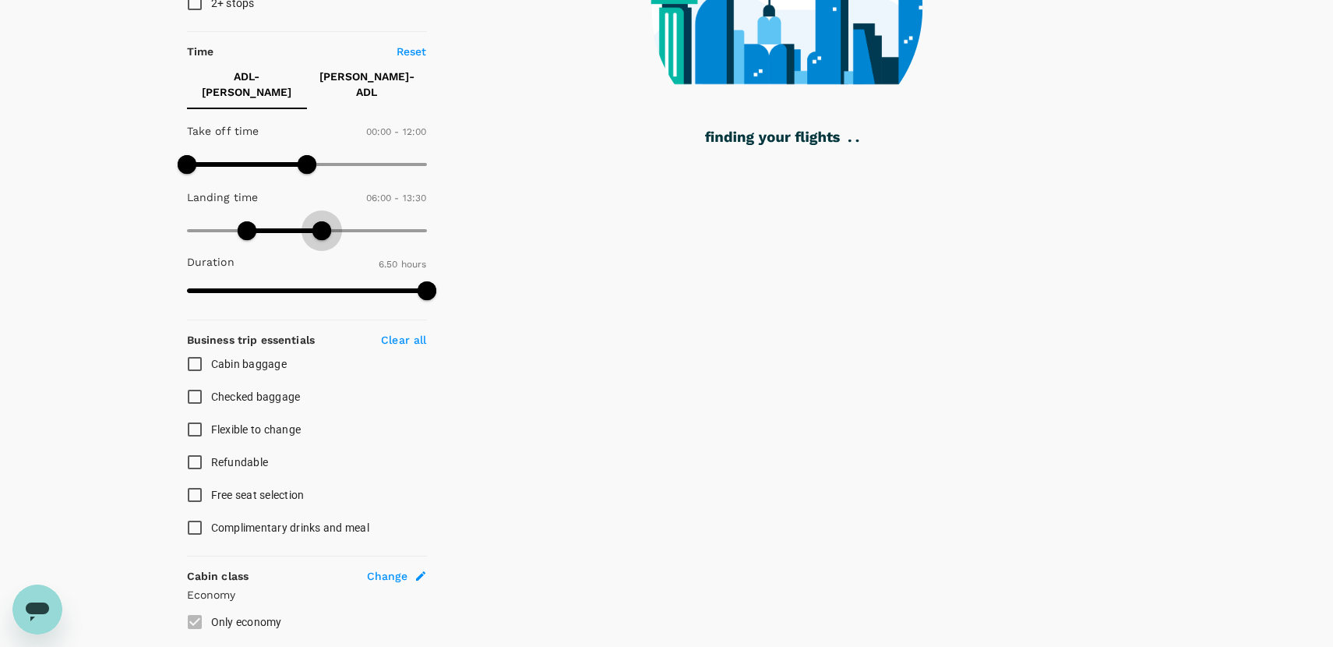
type input "840"
click at [325, 221] on span at bounding box center [321, 230] width 19 height 19
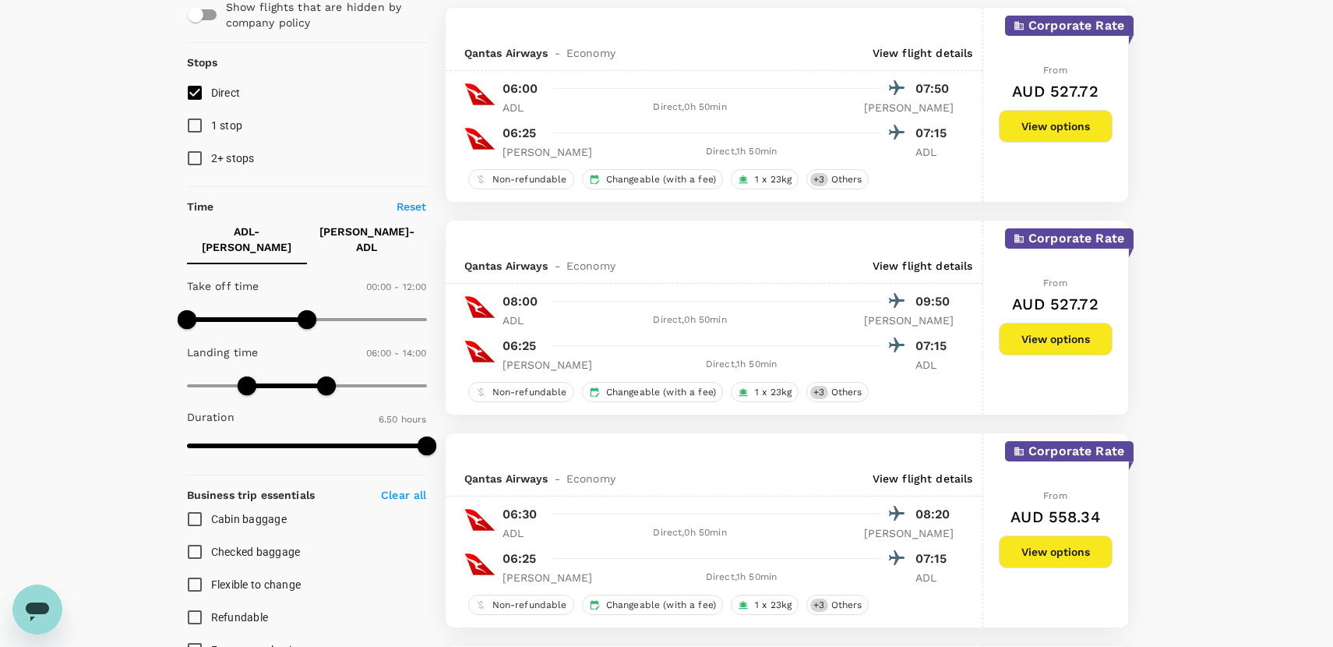
scroll to position [156, 0]
type input "450"
drag, startPoint x: 188, startPoint y: 306, endPoint x: 263, endPoint y: 307, distance: 74.8
click at [263, 311] on span at bounding box center [261, 320] width 19 height 19
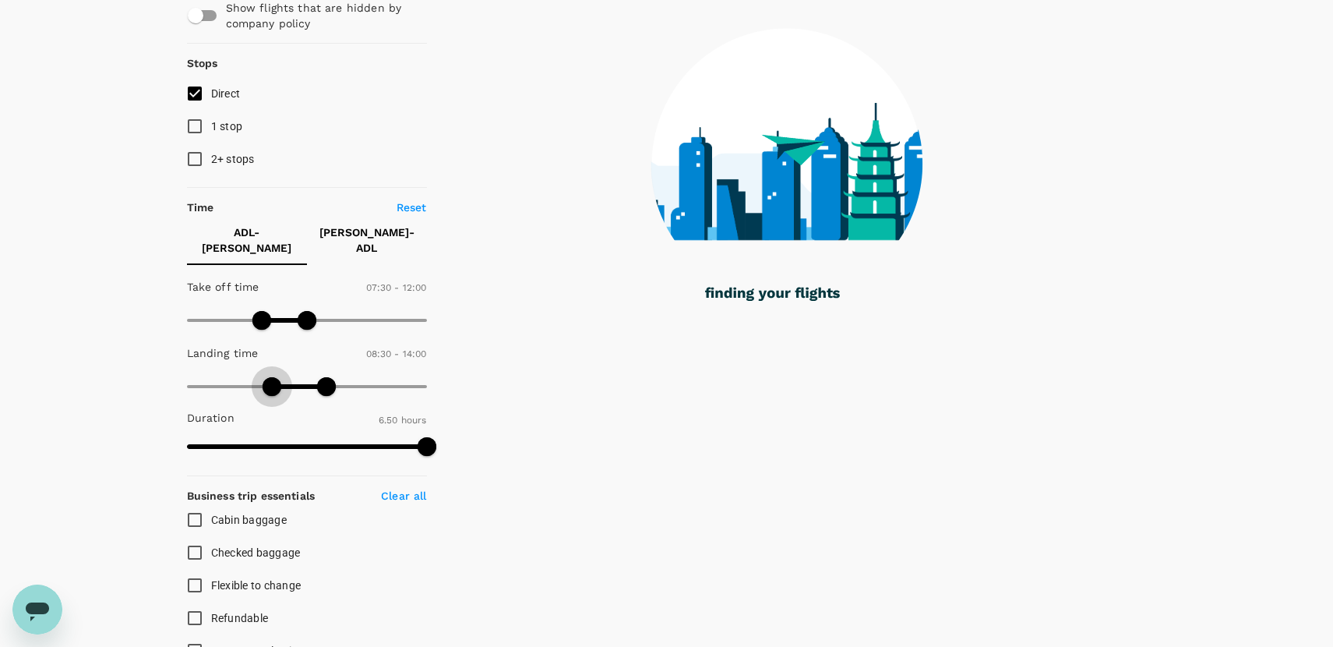
type input "540"
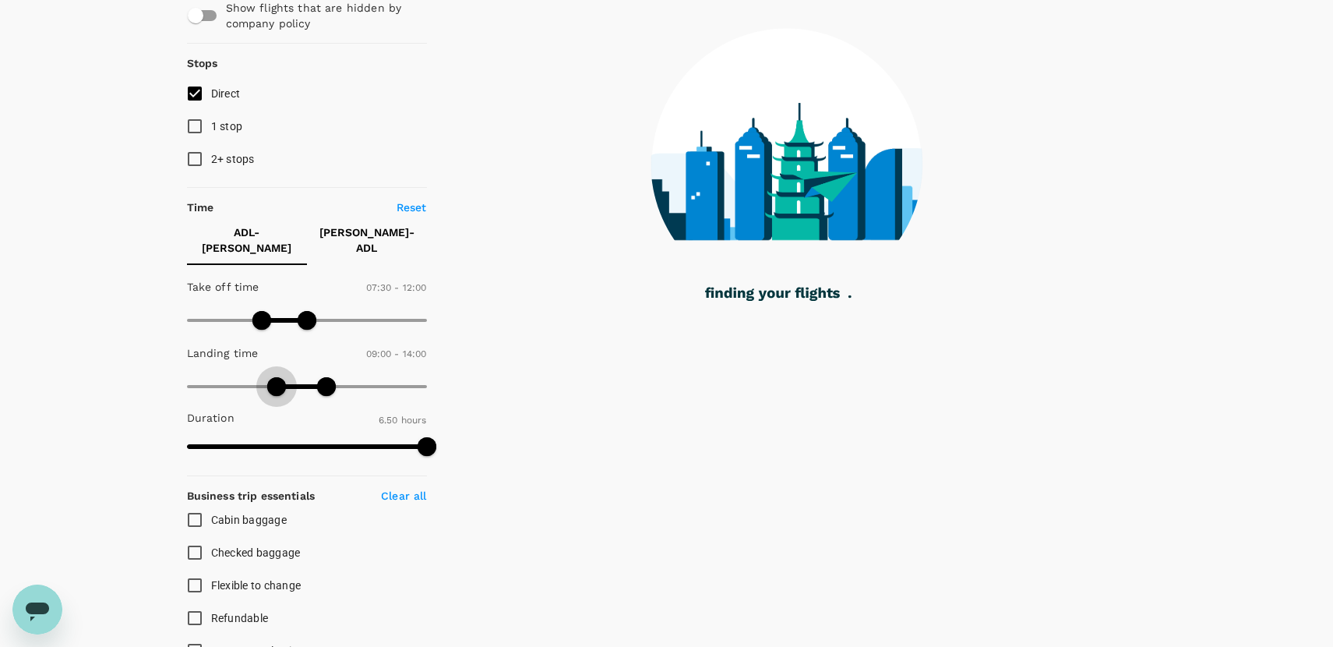
drag, startPoint x: 257, startPoint y: 369, endPoint x: 279, endPoint y: 368, distance: 21.8
click at [279, 377] on span at bounding box center [276, 386] width 19 height 19
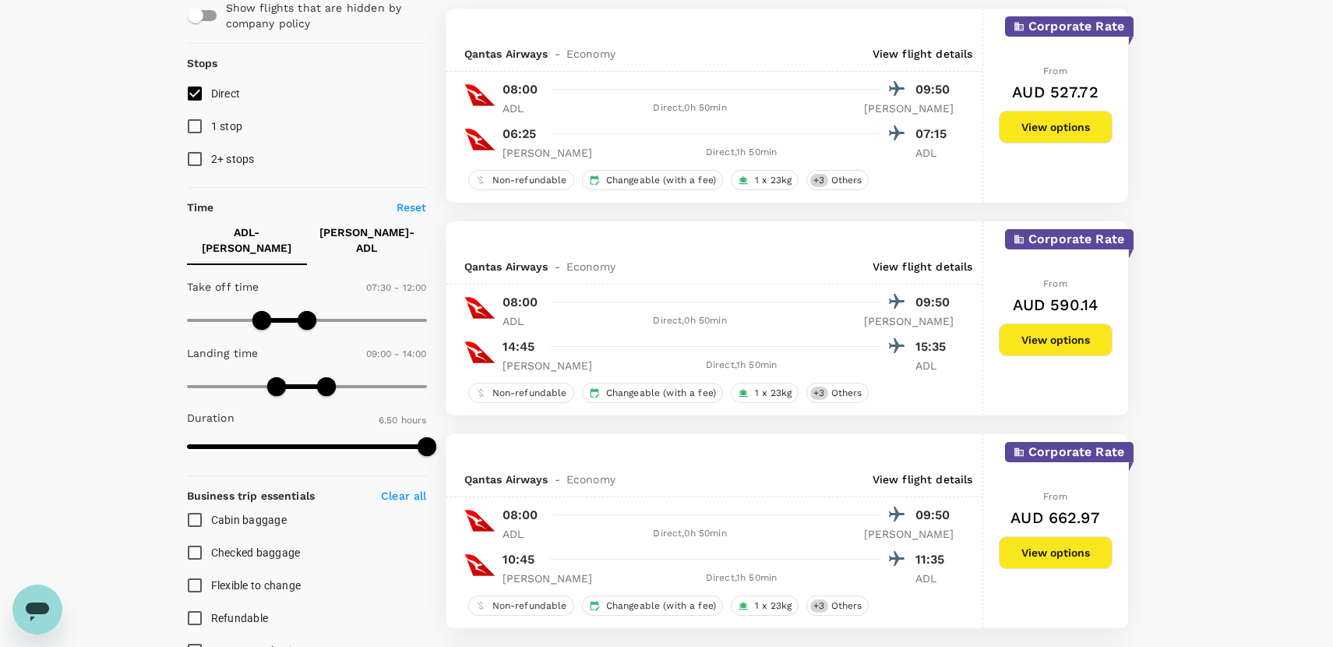
click at [1047, 331] on button "View options" at bounding box center [1056, 339] width 114 height 33
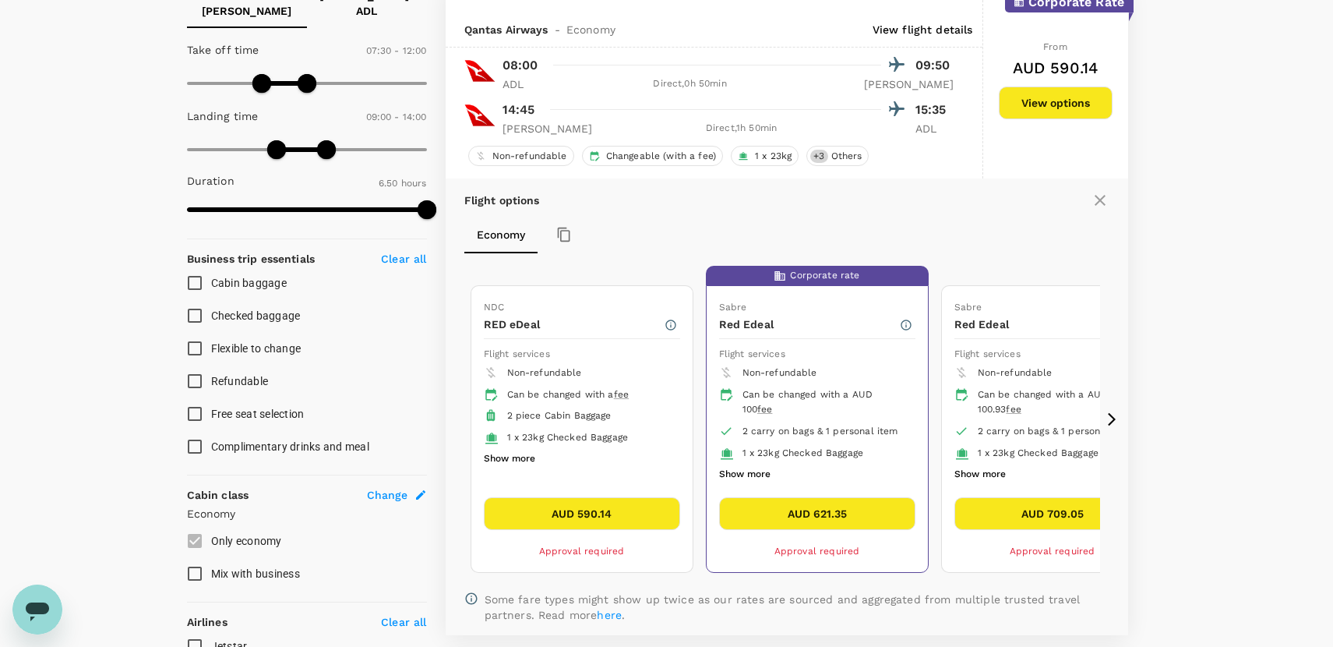
scroll to position [377, 0]
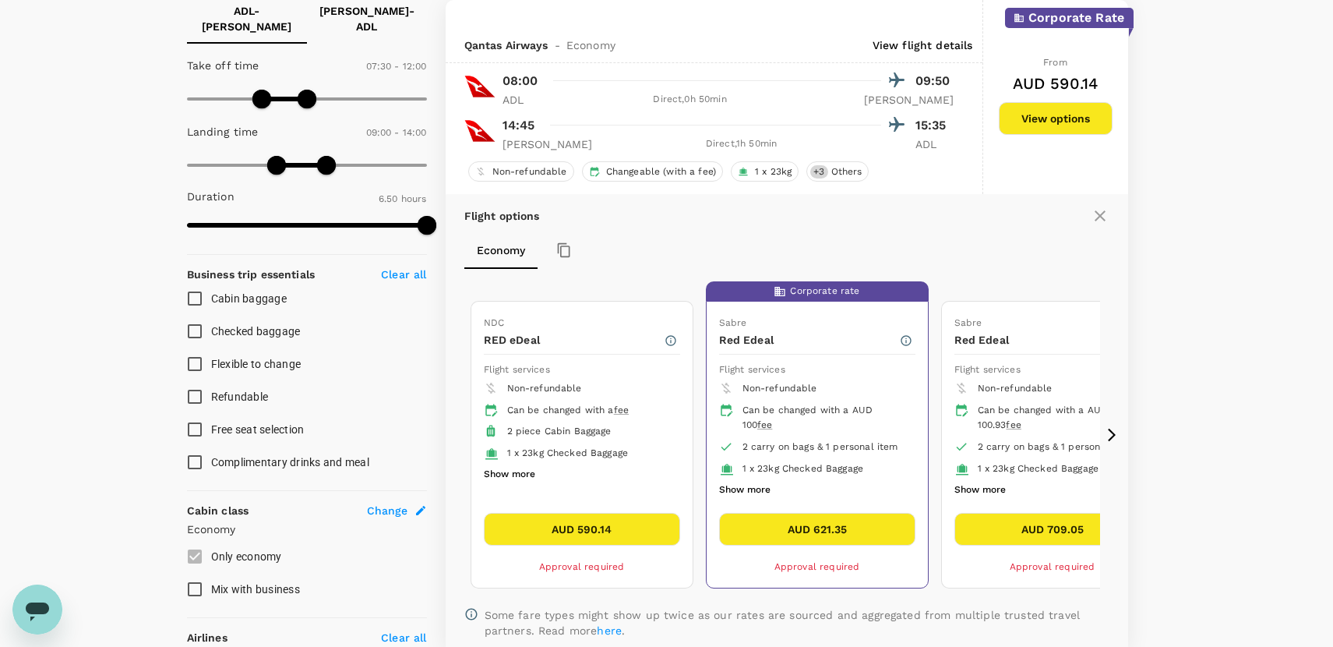
click at [1112, 431] on icon at bounding box center [1112, 435] width 16 height 16
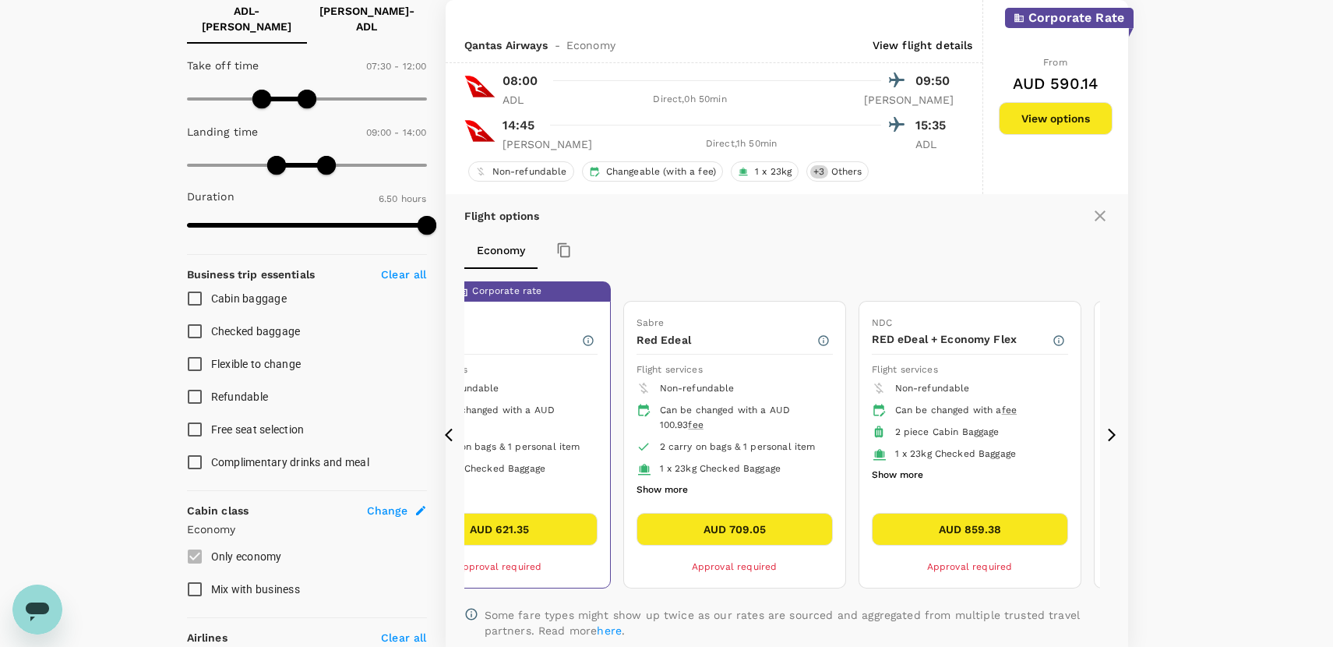
click at [449, 431] on icon at bounding box center [449, 434] width 8 height 13
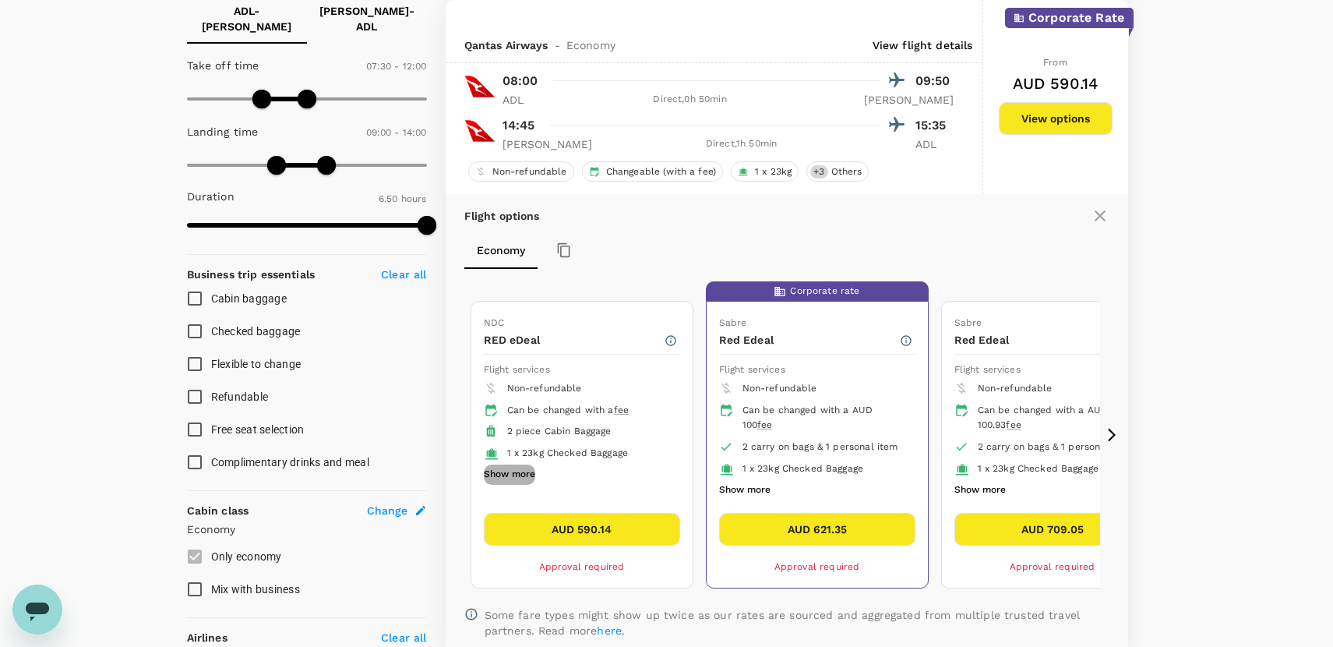
click at [526, 476] on button "Show more" at bounding box center [509, 474] width 51 height 20
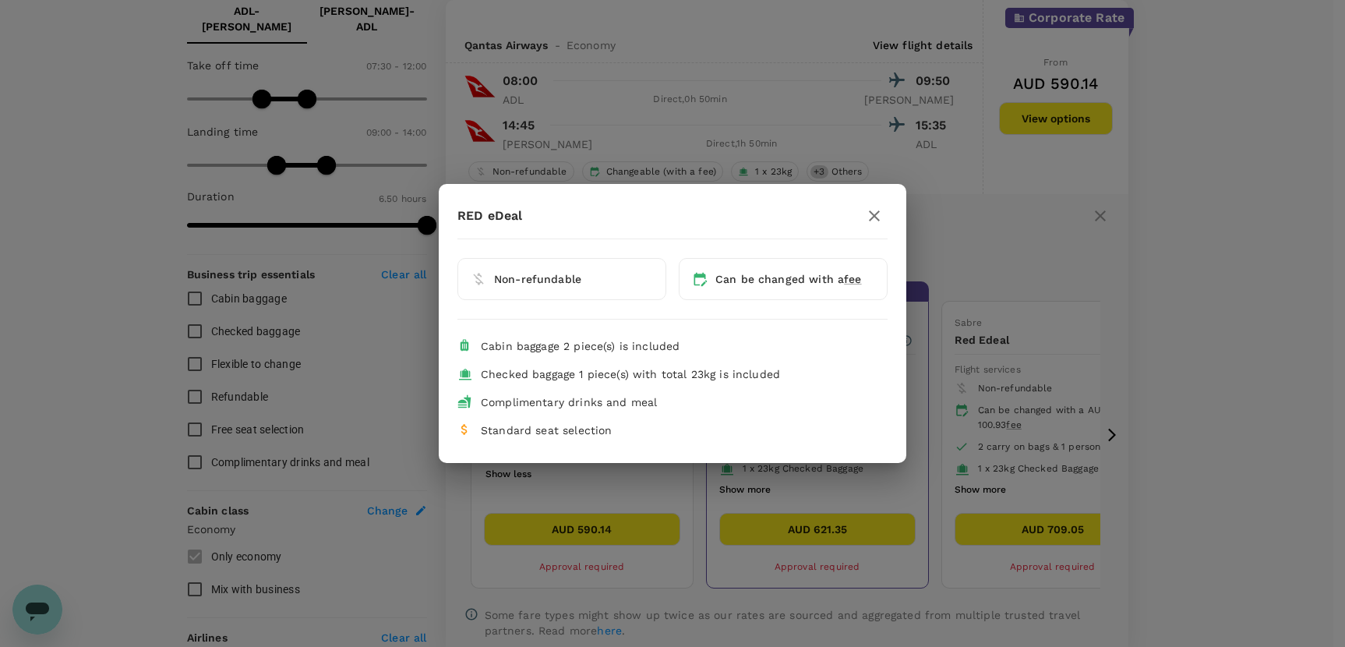
click at [874, 213] on icon "button" at bounding box center [874, 215] width 19 height 19
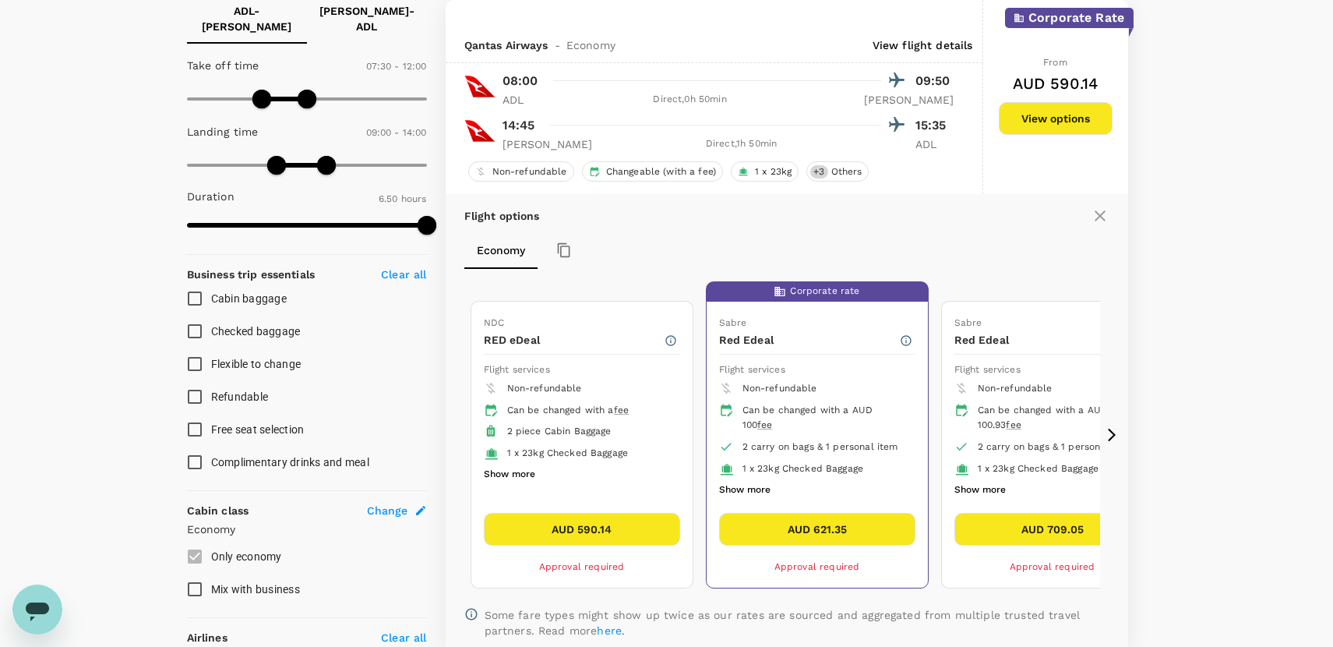
click at [754, 487] on button "Show more" at bounding box center [744, 490] width 51 height 20
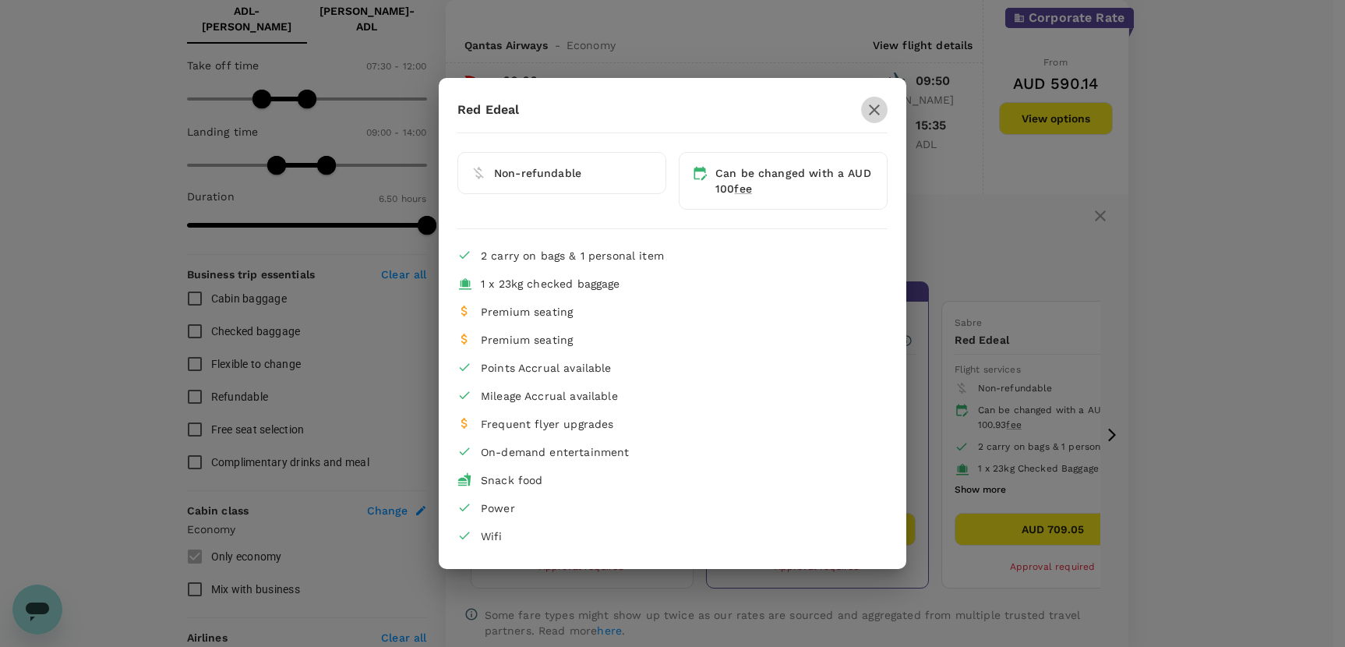
click at [872, 109] on icon "button" at bounding box center [874, 109] width 11 height 11
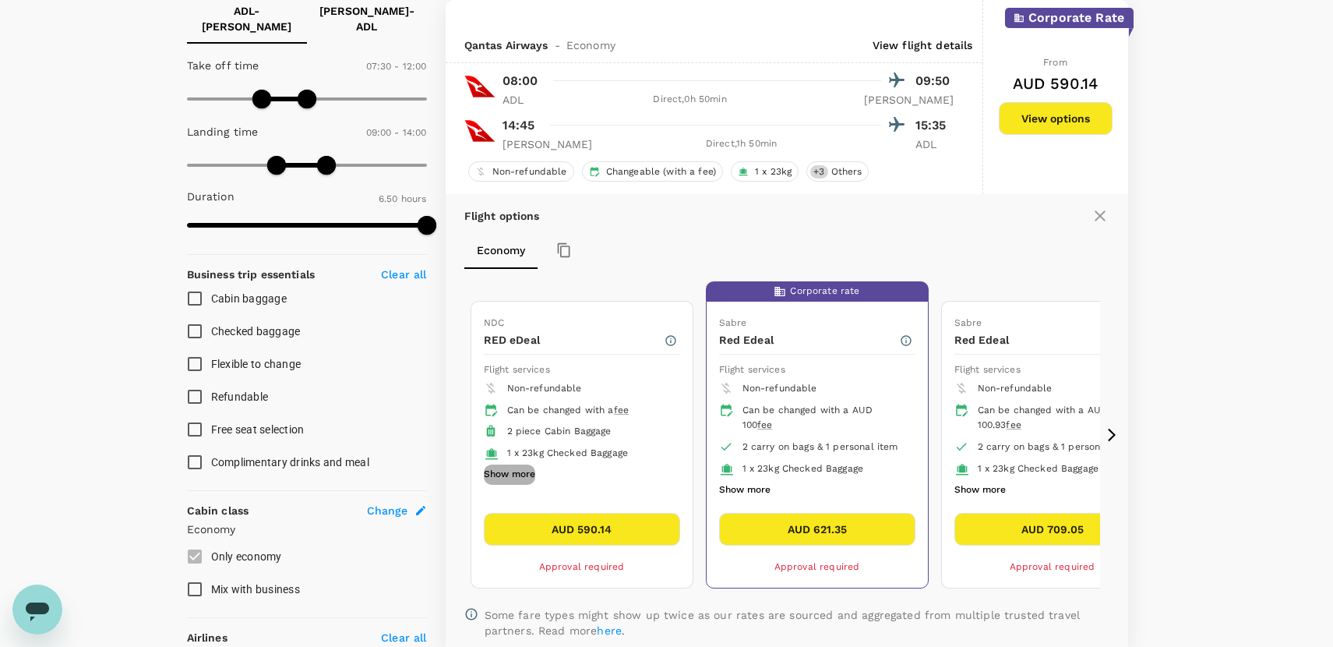
click at [521, 471] on button "Show more" at bounding box center [509, 474] width 51 height 20
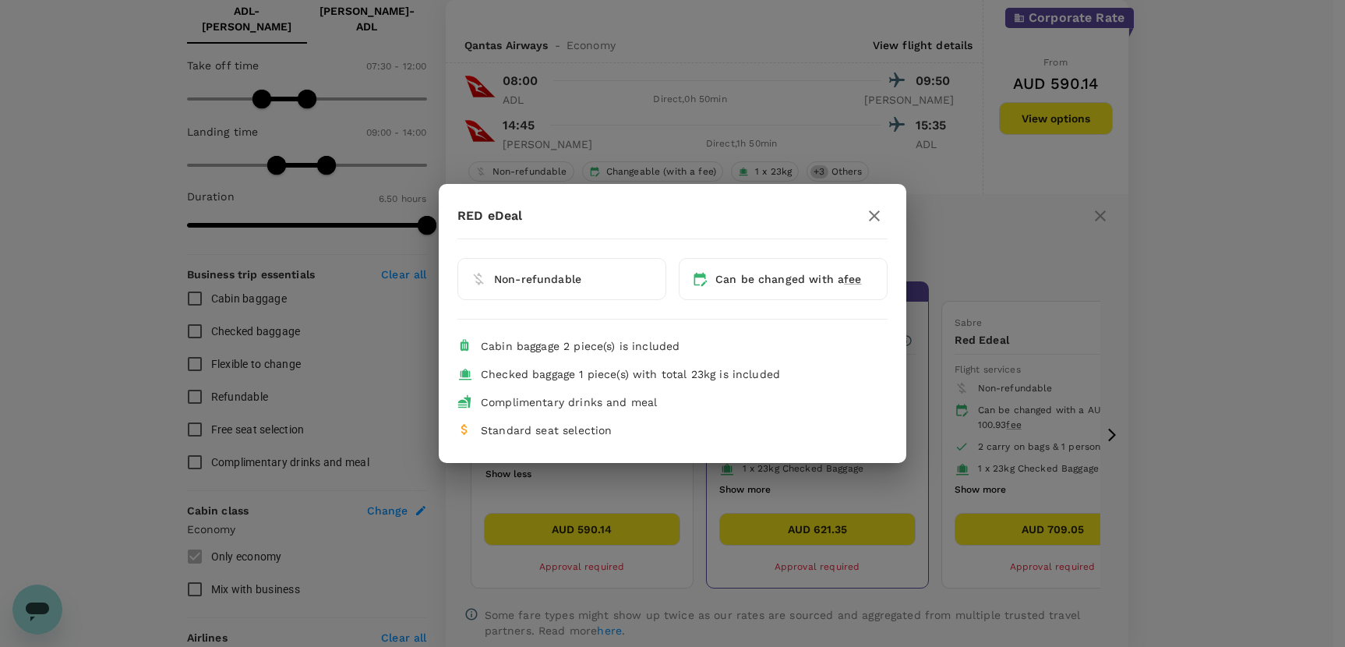
click at [939, 225] on div "RED eDeal Non-refundable Can be changed with a fee Cabin baggage 2 piece(s) is …" at bounding box center [672, 323] width 1345 height 647
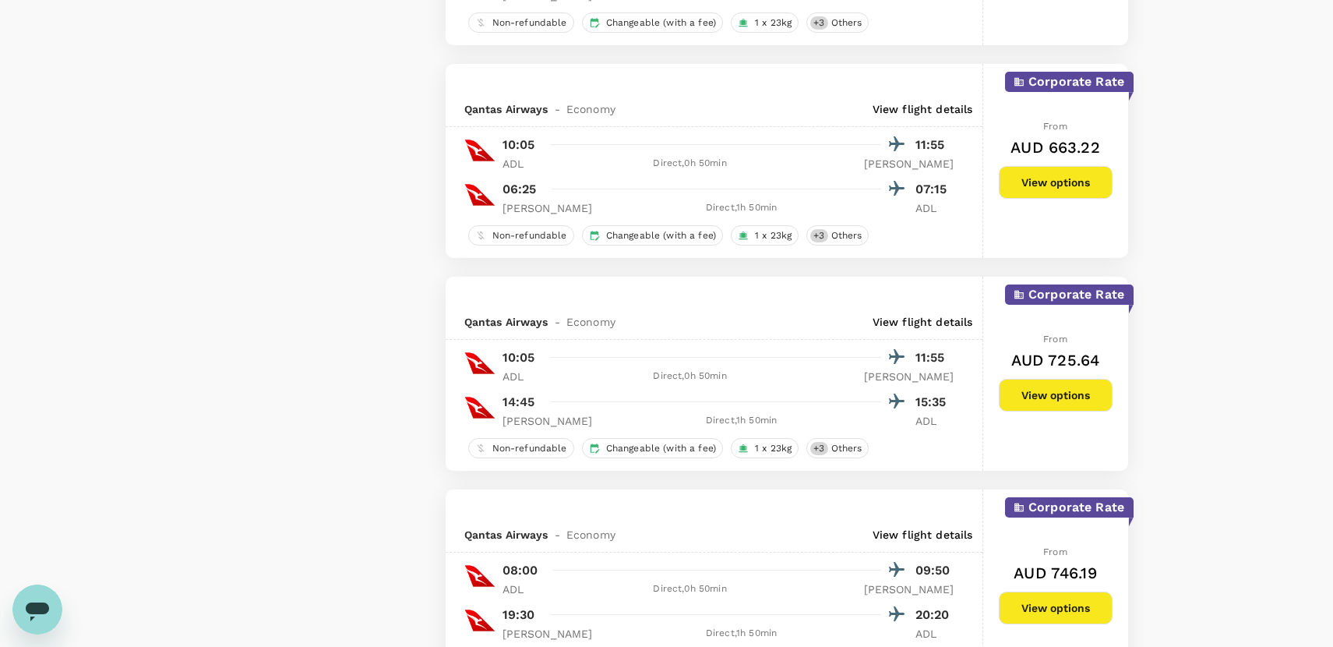
scroll to position [1857, 0]
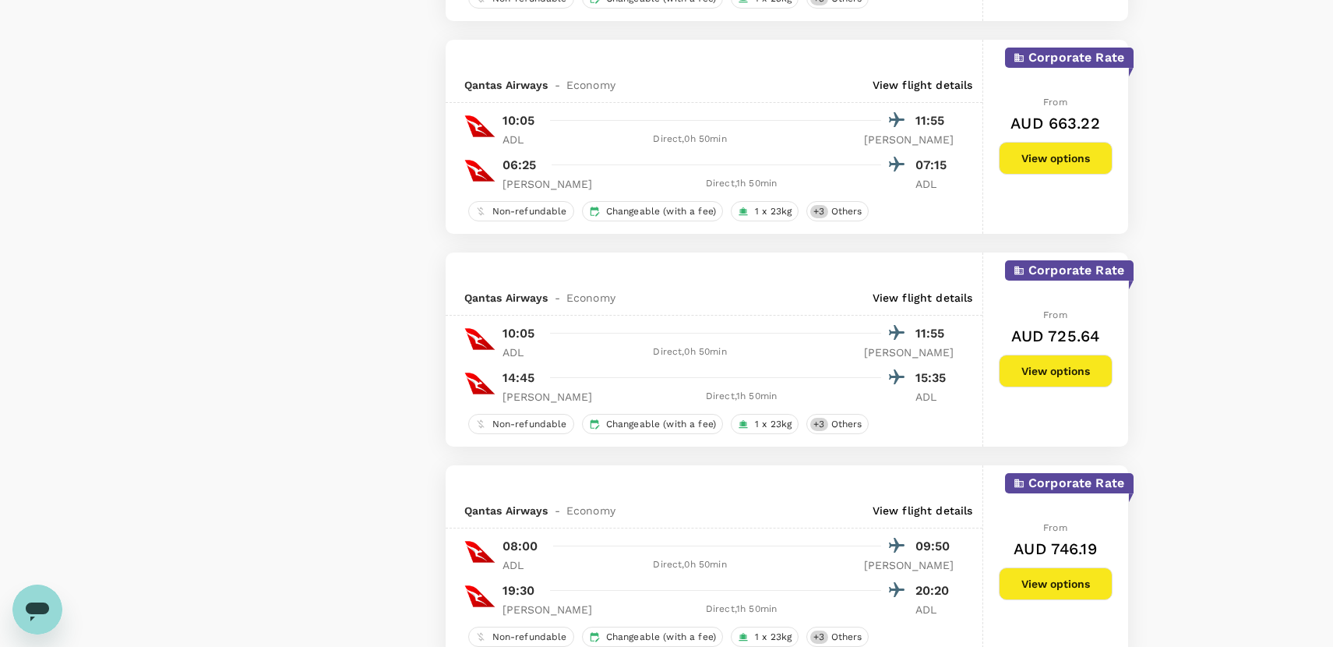
click at [1049, 366] on button "View options" at bounding box center [1056, 370] width 114 height 33
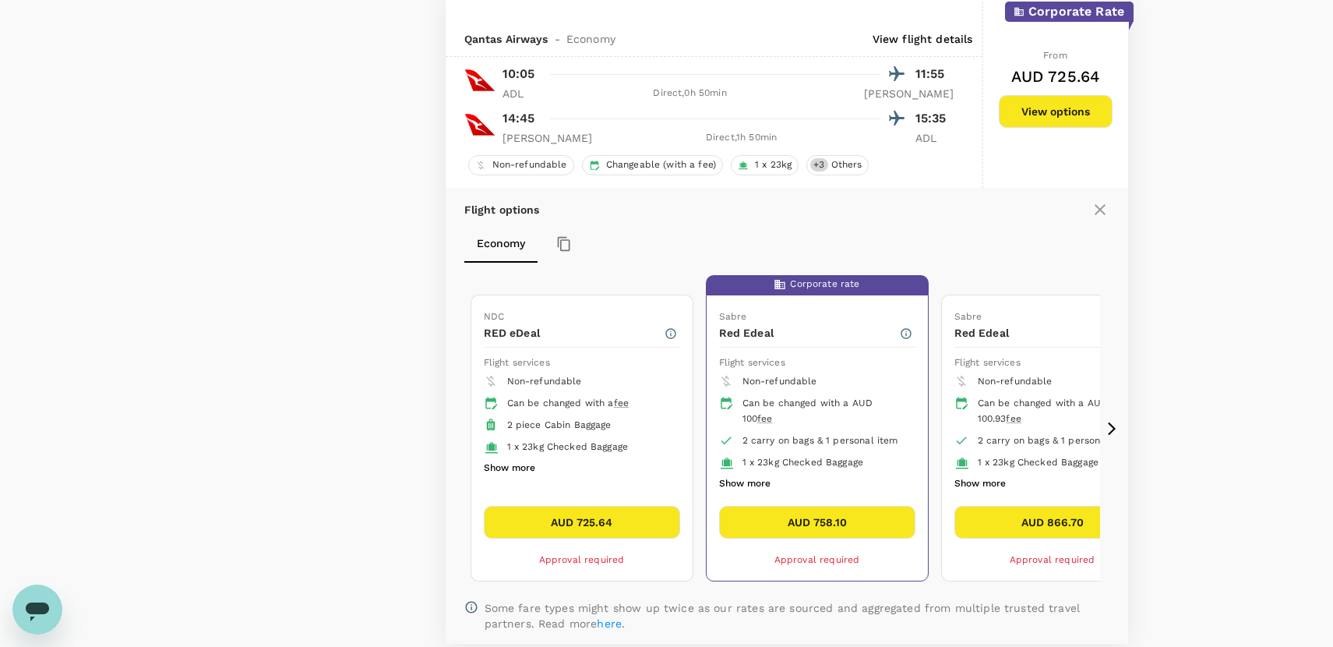
scroll to position [1654, 0]
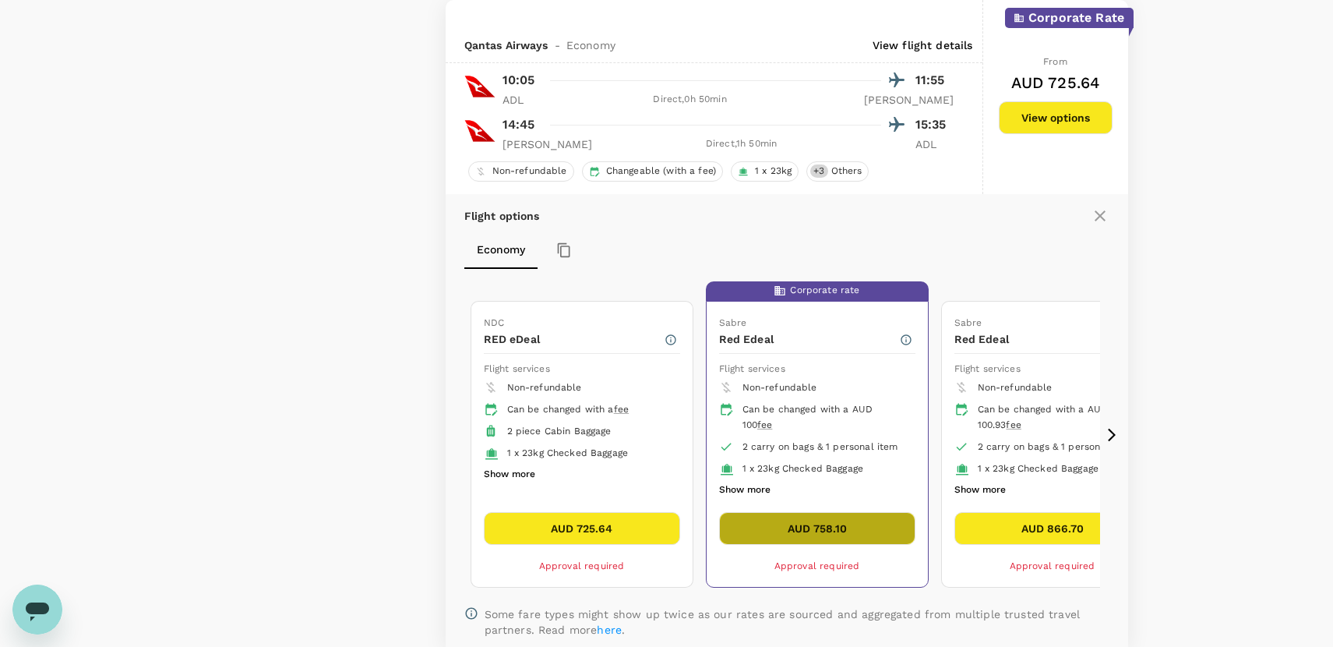
click at [814, 525] on button "AUD 758.10" at bounding box center [817, 528] width 196 height 33
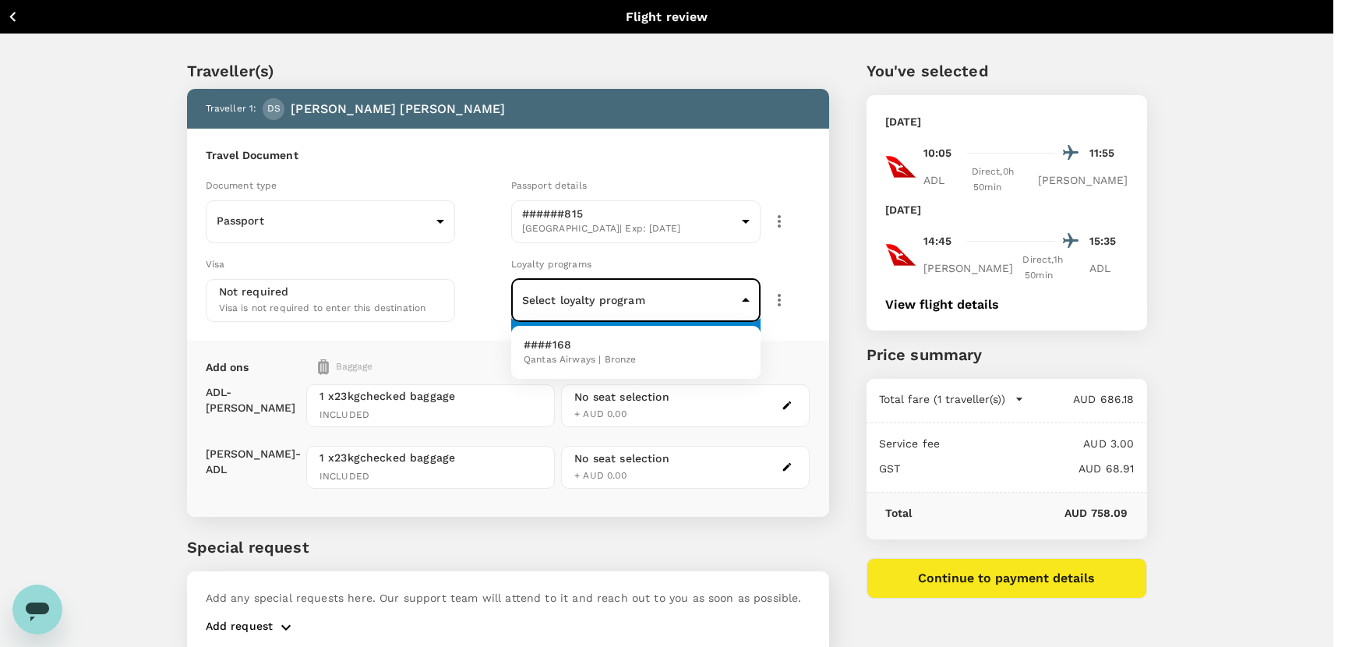
click at [590, 301] on body "Back to flight results Flight review Traveller(s) Traveller 1 : DS [PERSON_NAME…" at bounding box center [672, 358] width 1345 height 716
click at [569, 354] on span "Qantas Airways | Bronze" at bounding box center [579, 360] width 112 height 16
type input "646a9d6c-ab6c-458a-9bdb-8831257fd698"
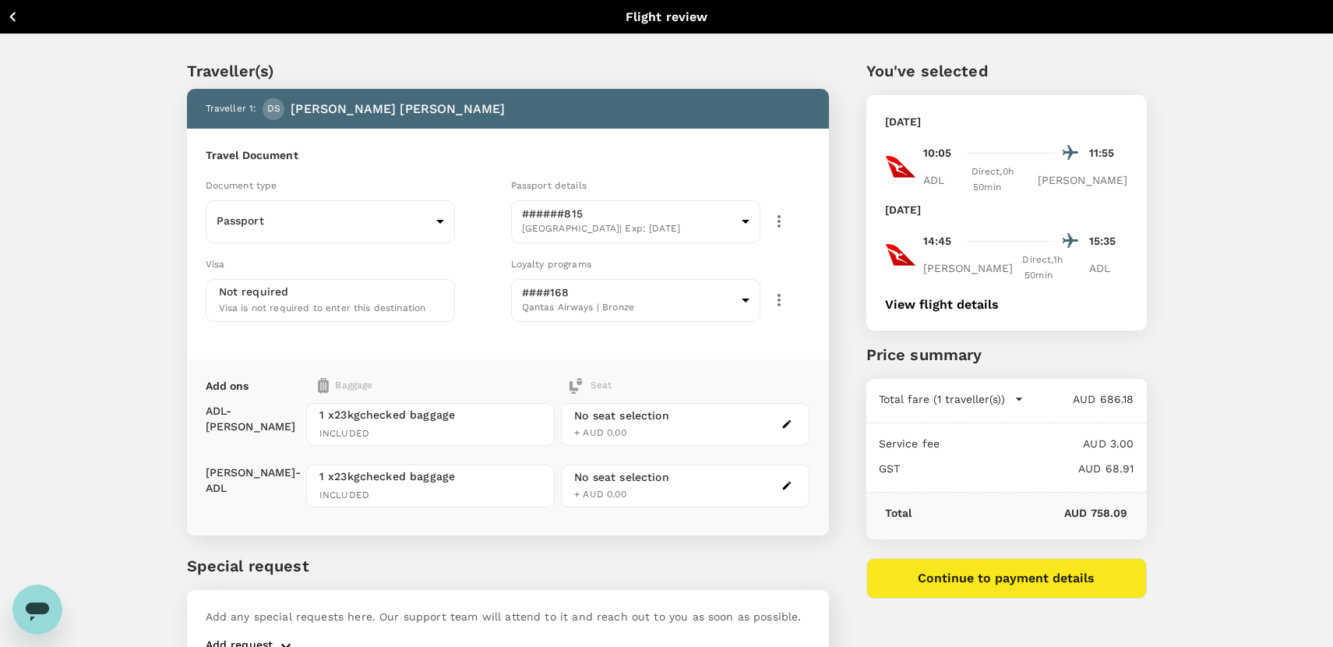
click at [505, 336] on div "Travel Document Document type Passport Passport ​ Passport details ######815 [G…" at bounding box center [508, 244] width 642 height 231
click at [1052, 558] on button "Continue to payment details" at bounding box center [1006, 578] width 280 height 41
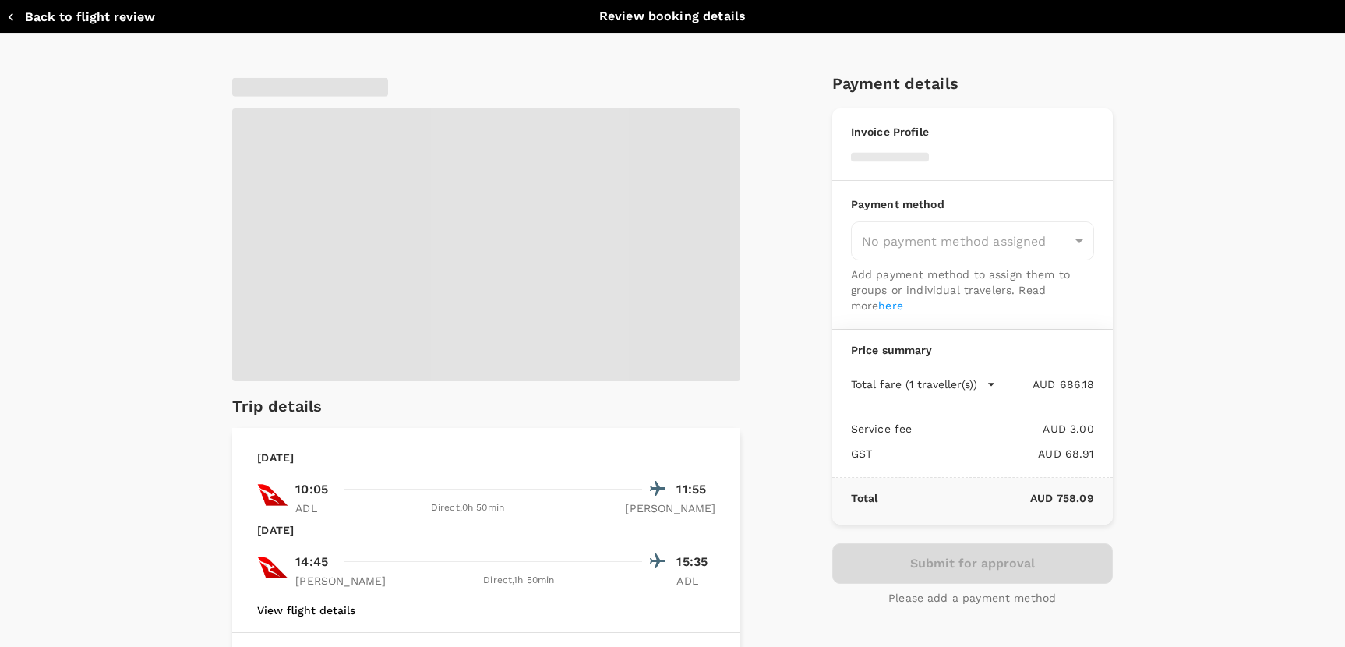
type input "9c4289b1-14a3-4119-8736-521306e5ca8f"
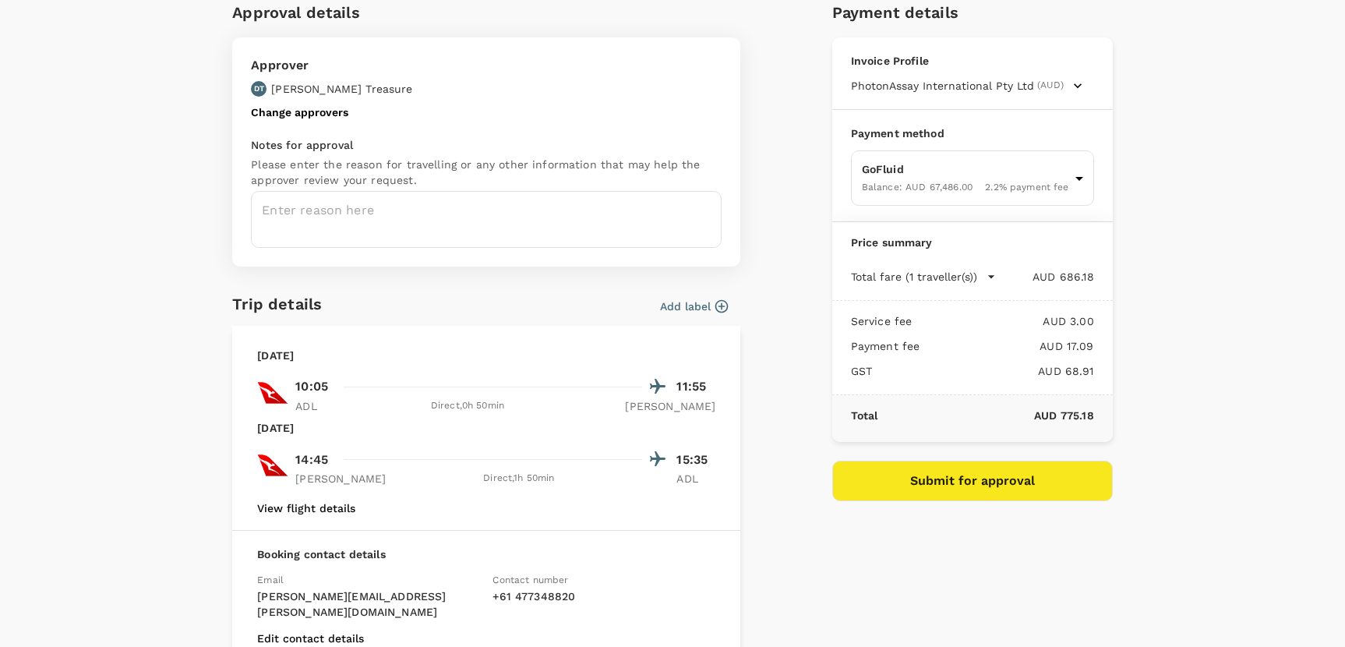
scroll to position [30, 0]
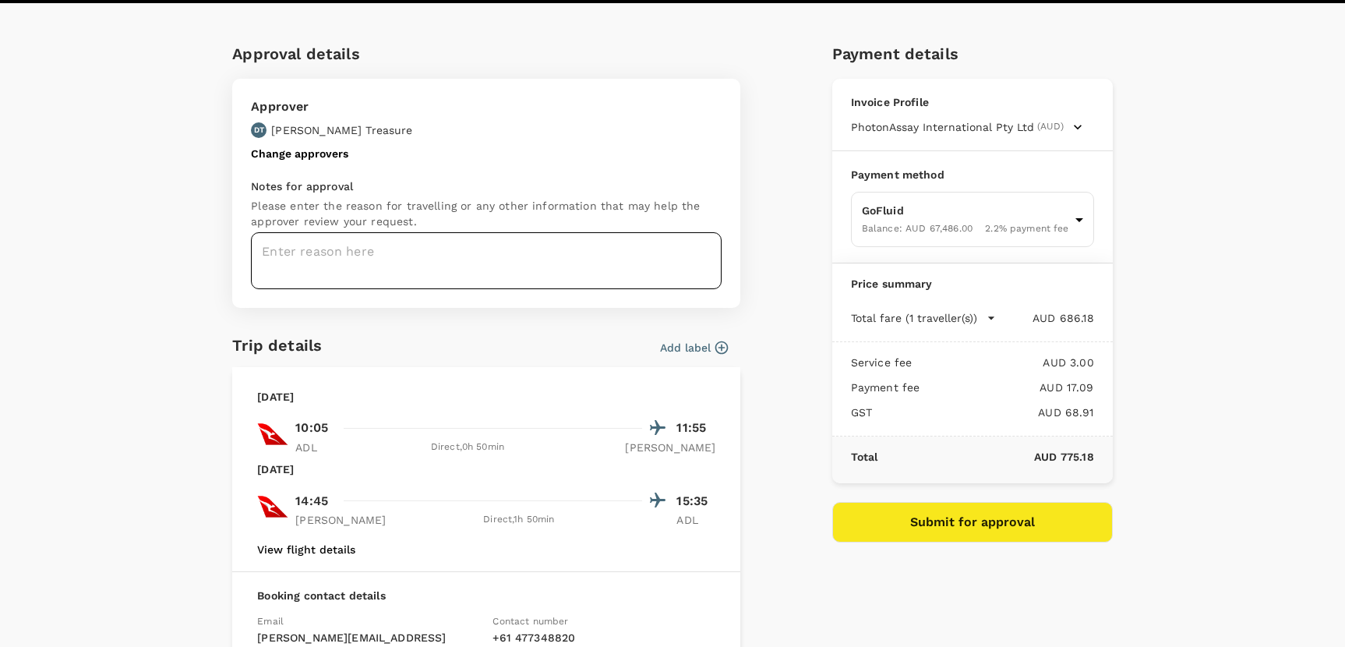
click at [308, 256] on textarea at bounding box center [486, 260] width 471 height 57
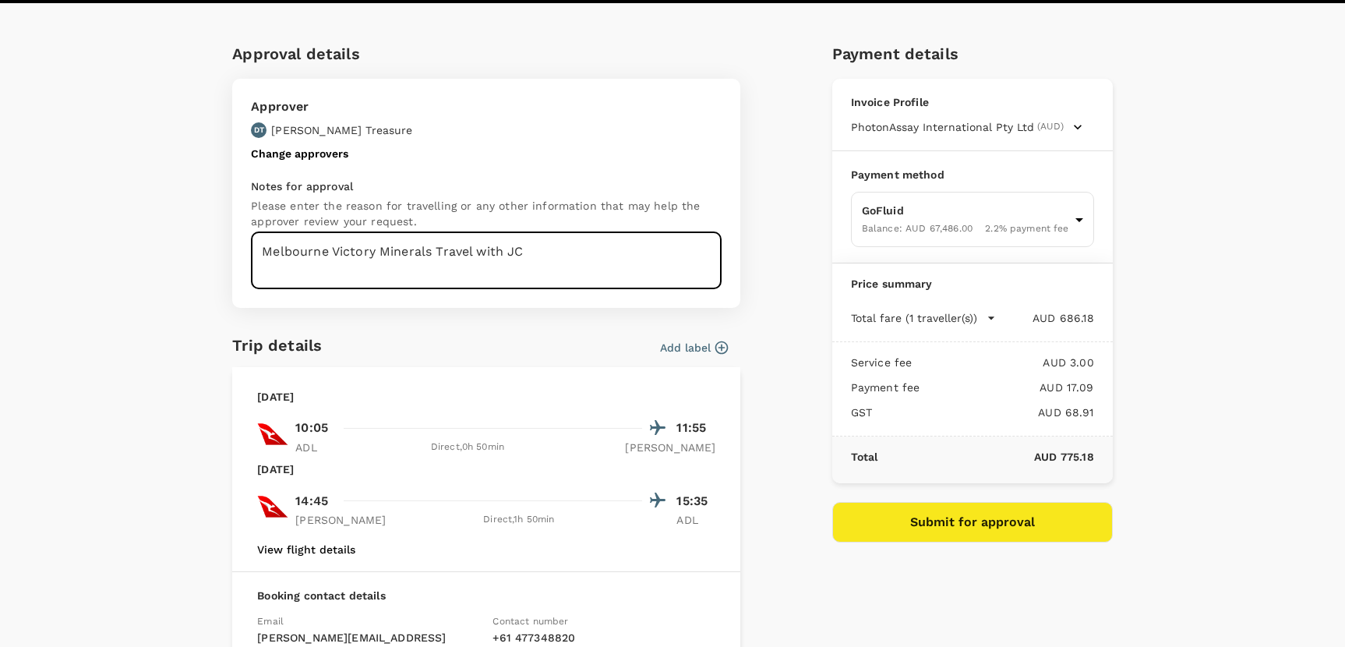
click at [1206, 339] on div "Approval details Approver DT [PERSON_NAME] Treasure Change approvers Notes for …" at bounding box center [672, 450] width 1345 height 892
click at [317, 255] on textarea "Melbourne Victory Minerals Travel with JC" at bounding box center [486, 260] width 471 height 57
click at [322, 246] on textarea "Melbourne Victory Minerals Travel with JC" at bounding box center [486, 260] width 471 height 57
type textarea "[GEOGRAPHIC_DATA]/ Ballarat / Victory Minerals Travel with JC"
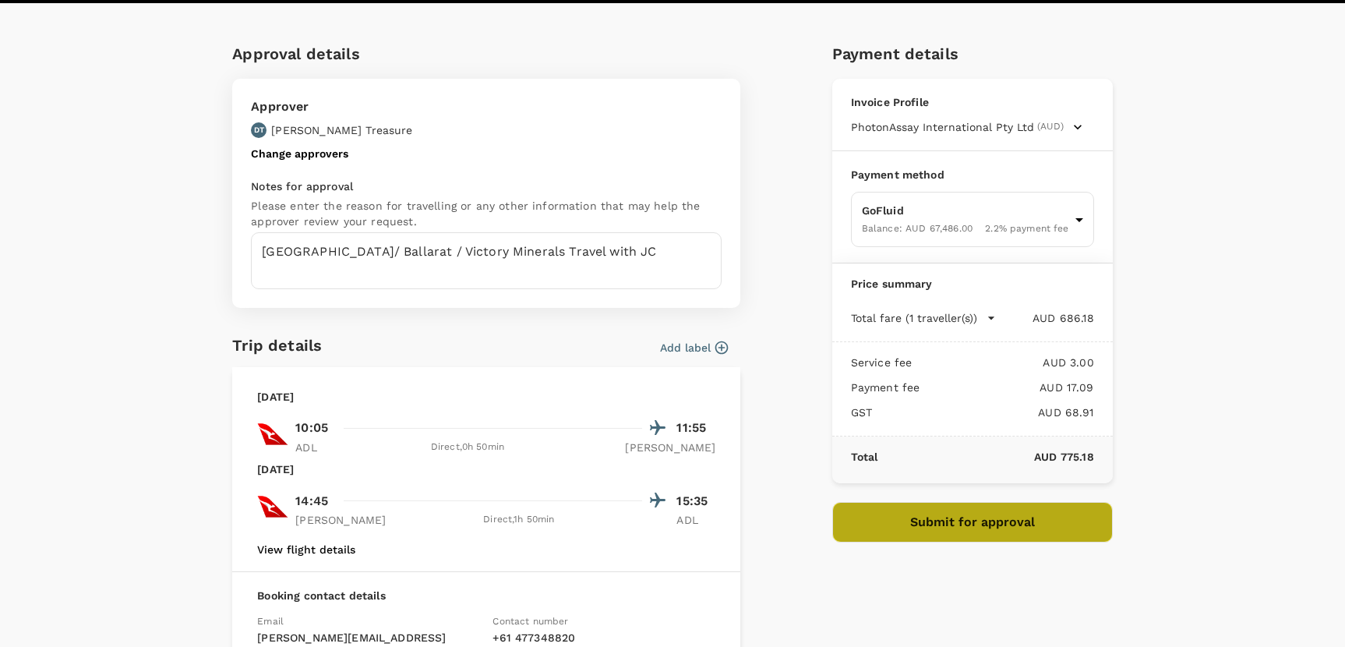
click at [968, 521] on button "Submit for approval" at bounding box center [972, 522] width 280 height 41
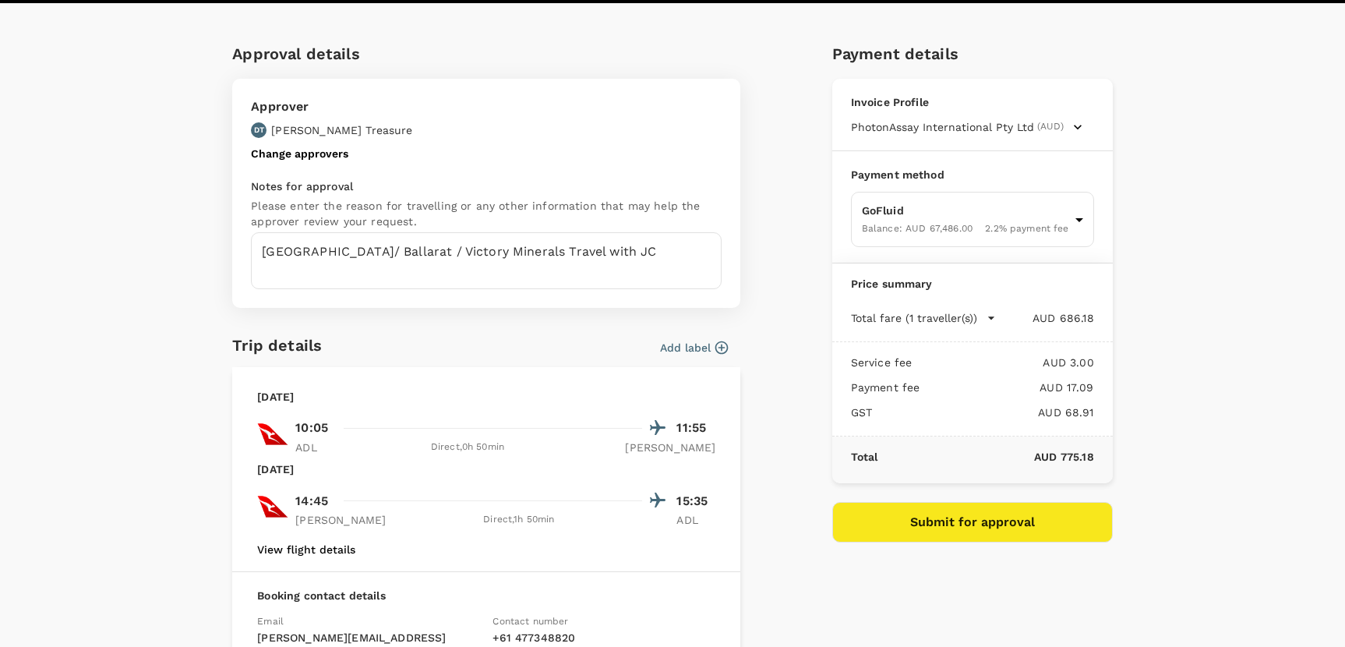
click at [140, 446] on div "Approval details Approver DT [PERSON_NAME] Treasure Change approvers Notes for …" at bounding box center [672, 450] width 1345 height 892
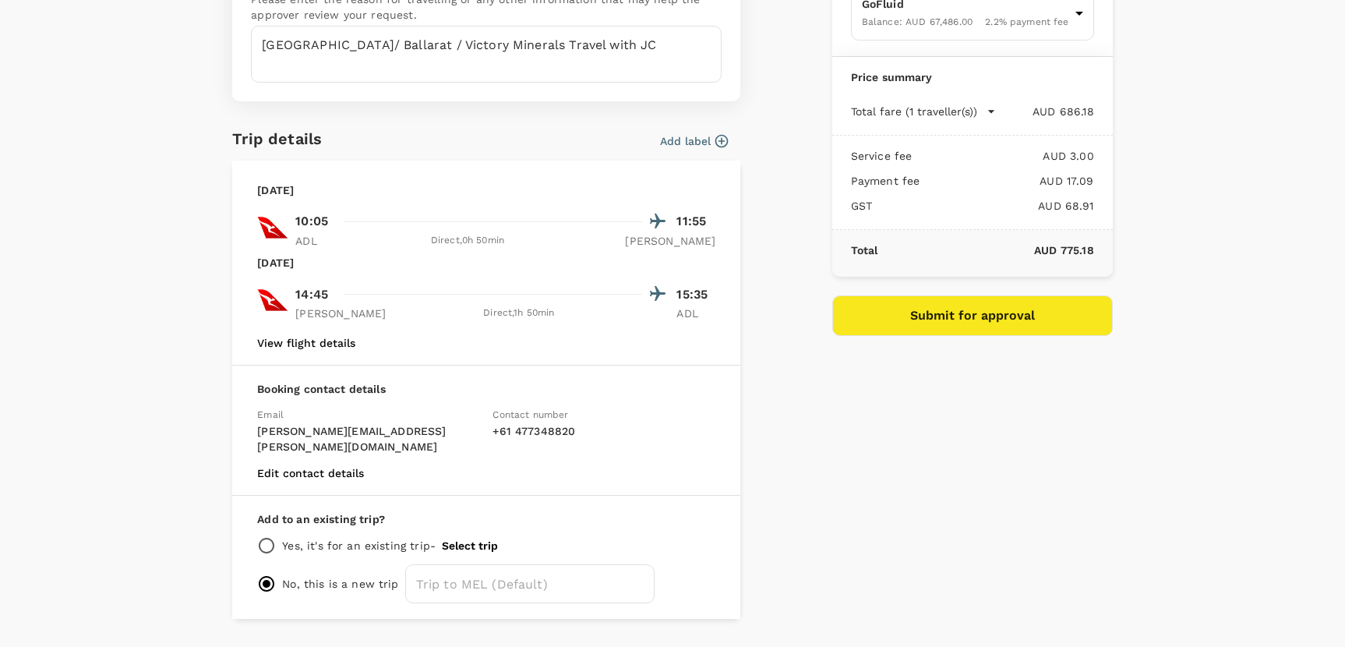
scroll to position [263, 0]
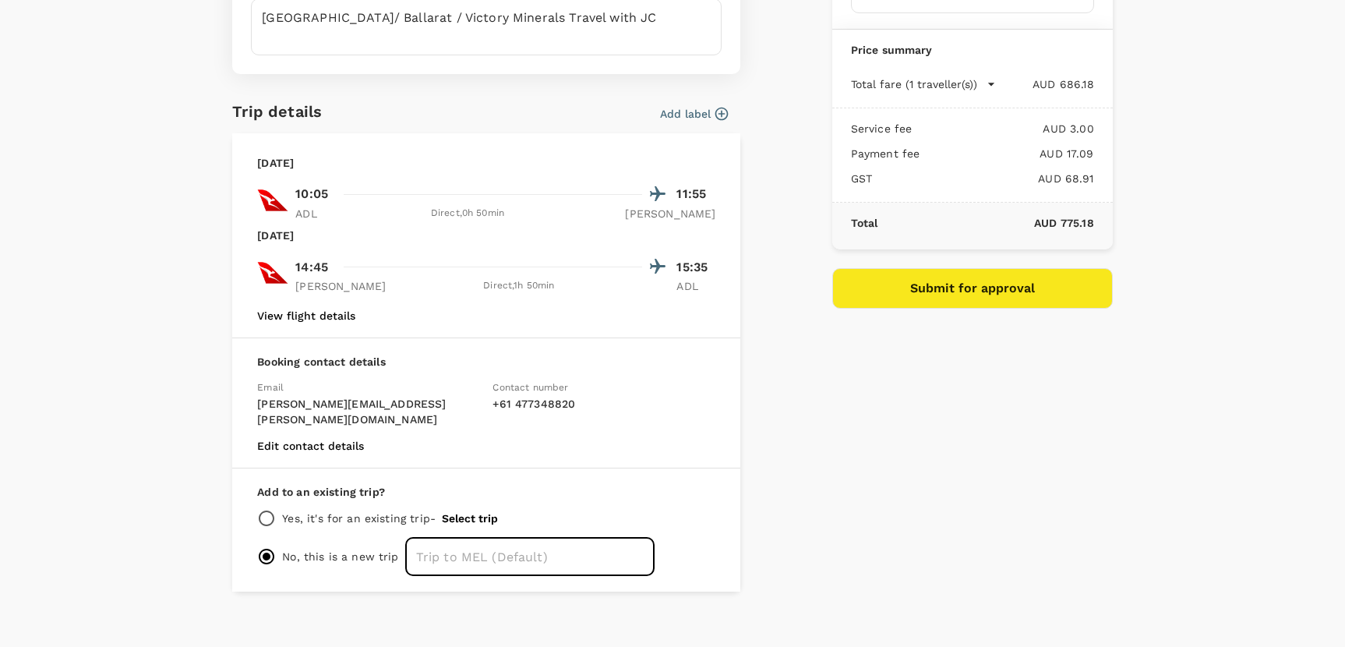
click at [460, 548] on input "text" at bounding box center [529, 556] width 249 height 39
type input "Melb Victory Minerals"
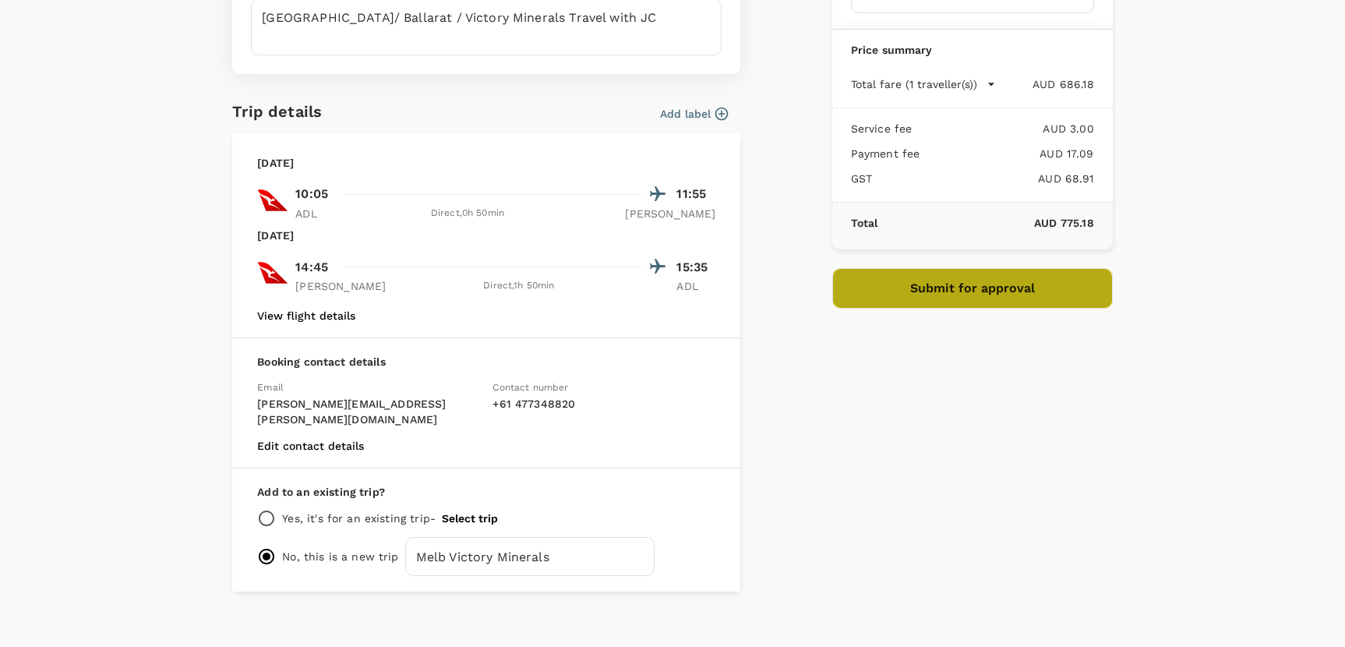
click at [940, 295] on button "Submit for approval" at bounding box center [972, 288] width 280 height 41
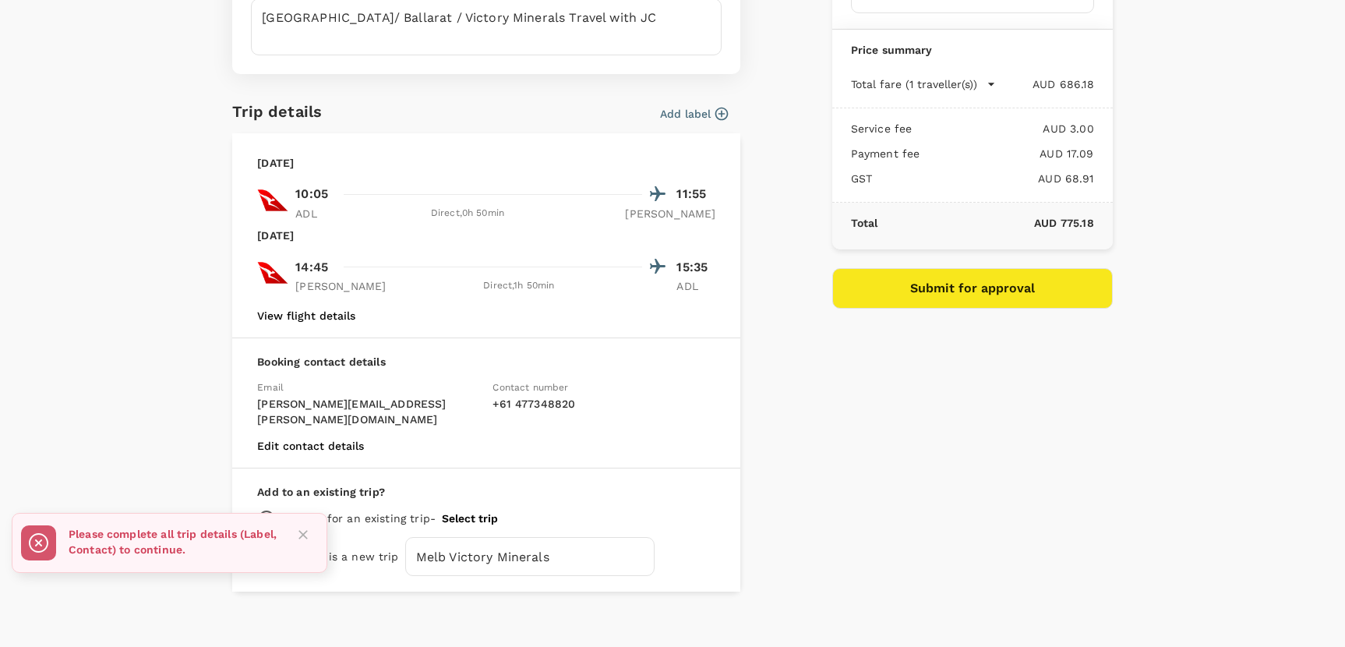
click at [156, 545] on p "Please complete all trip details (Label, Contact) to continue." at bounding box center [174, 541] width 210 height 31
click at [854, 521] on div "Payment details Invoice Profile PhotonAssay International Pty Ltd (AUD) Busines…" at bounding box center [965, 193] width 293 height 796
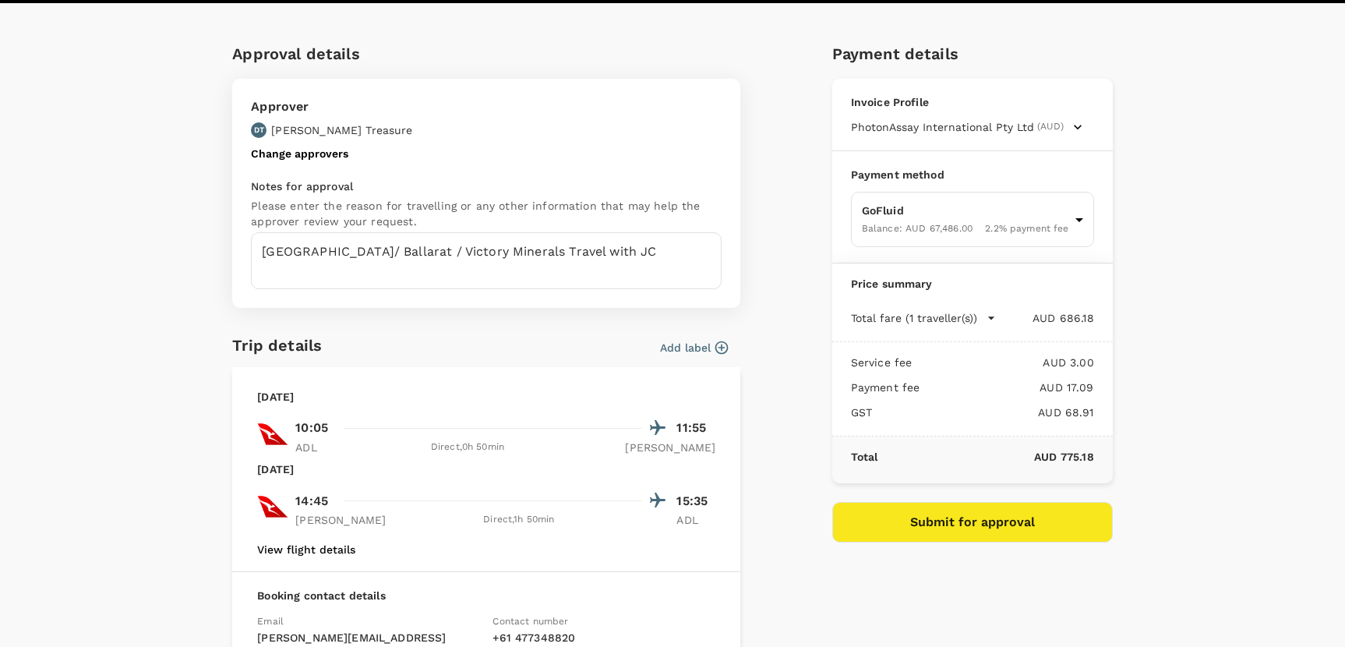
scroll to position [0, 0]
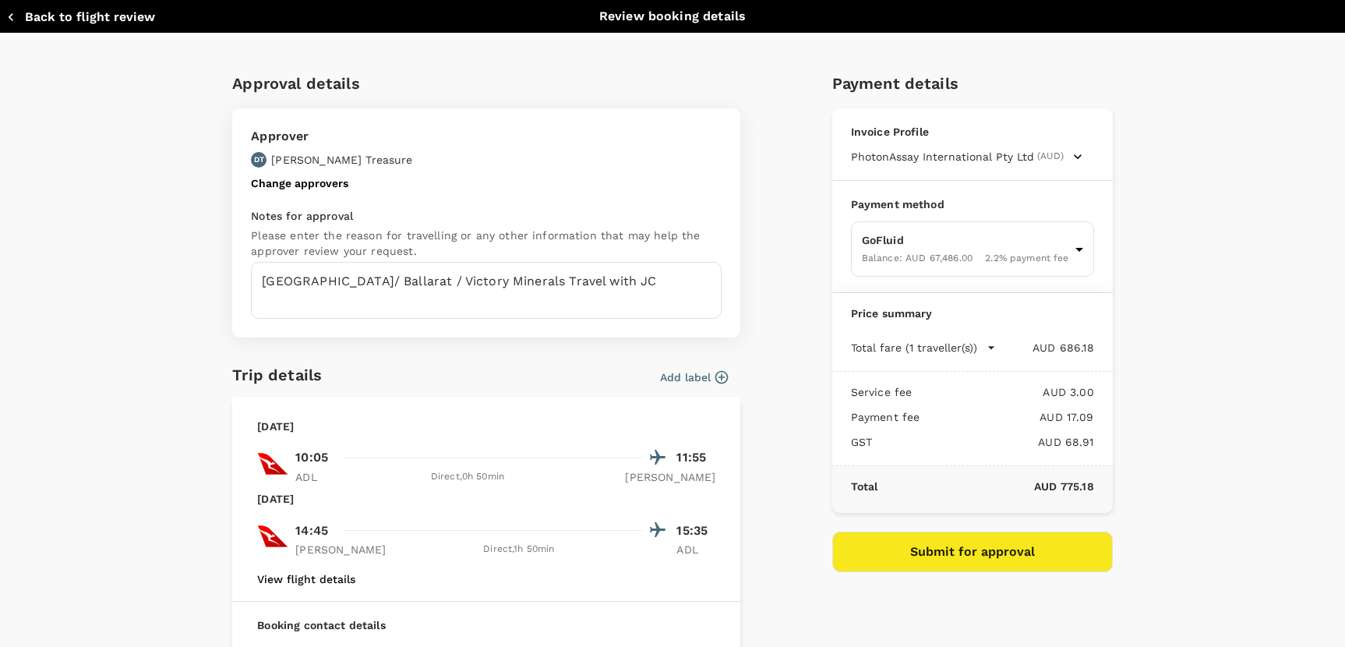
click at [791, 257] on div "Approval details Approver DT [PERSON_NAME] Treasure Change approvers Notes for …" at bounding box center [666, 456] width 892 height 796
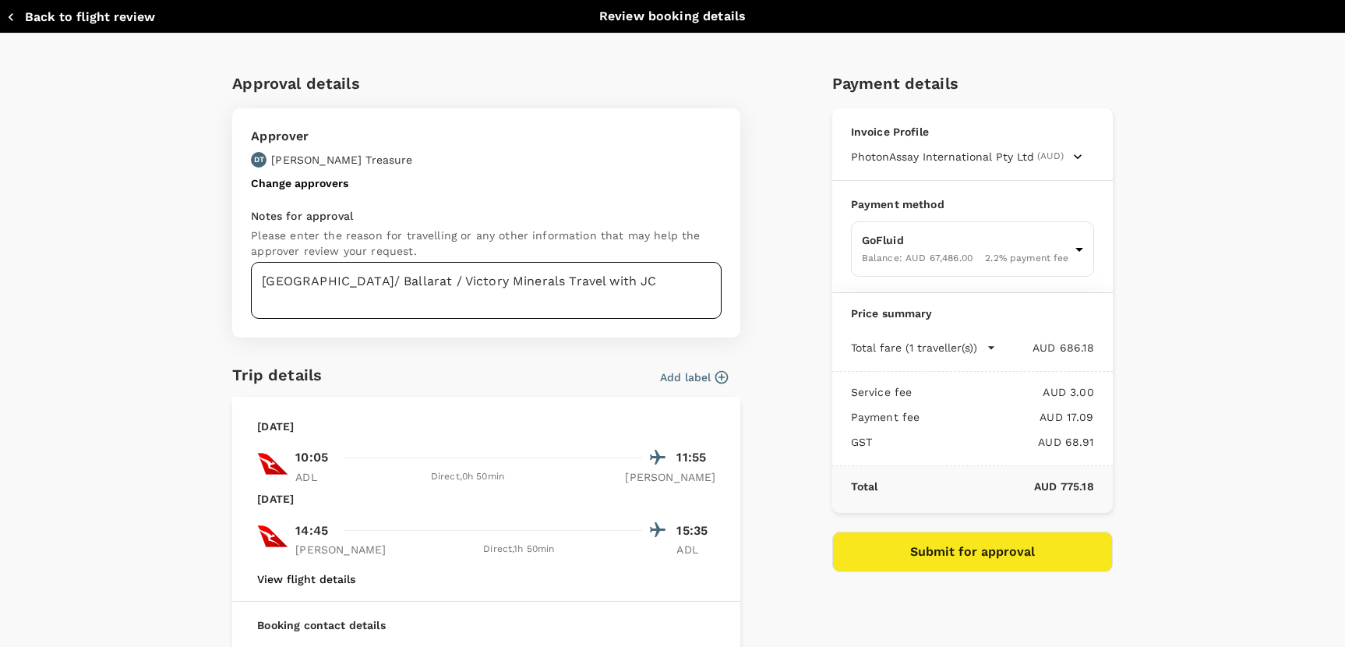
click at [548, 271] on textarea "[GEOGRAPHIC_DATA]/ Ballarat / Victory Minerals Travel with JC" at bounding box center [486, 290] width 471 height 57
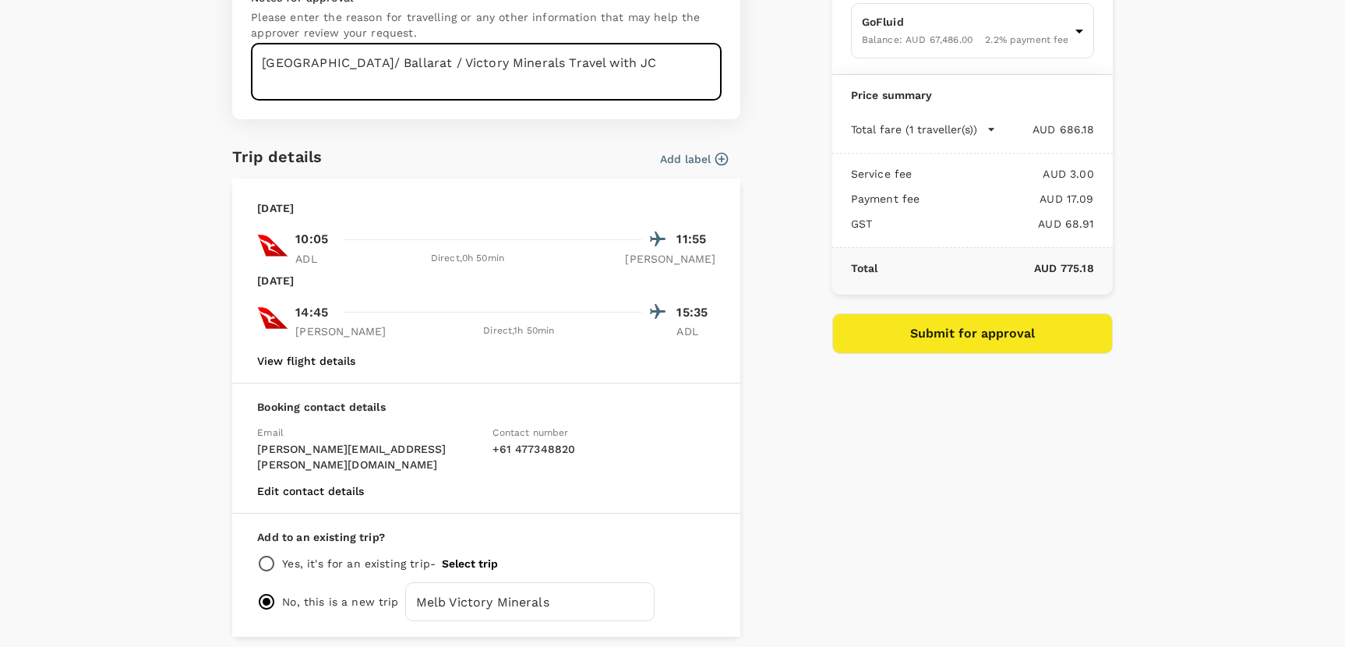
scroll to position [234, 0]
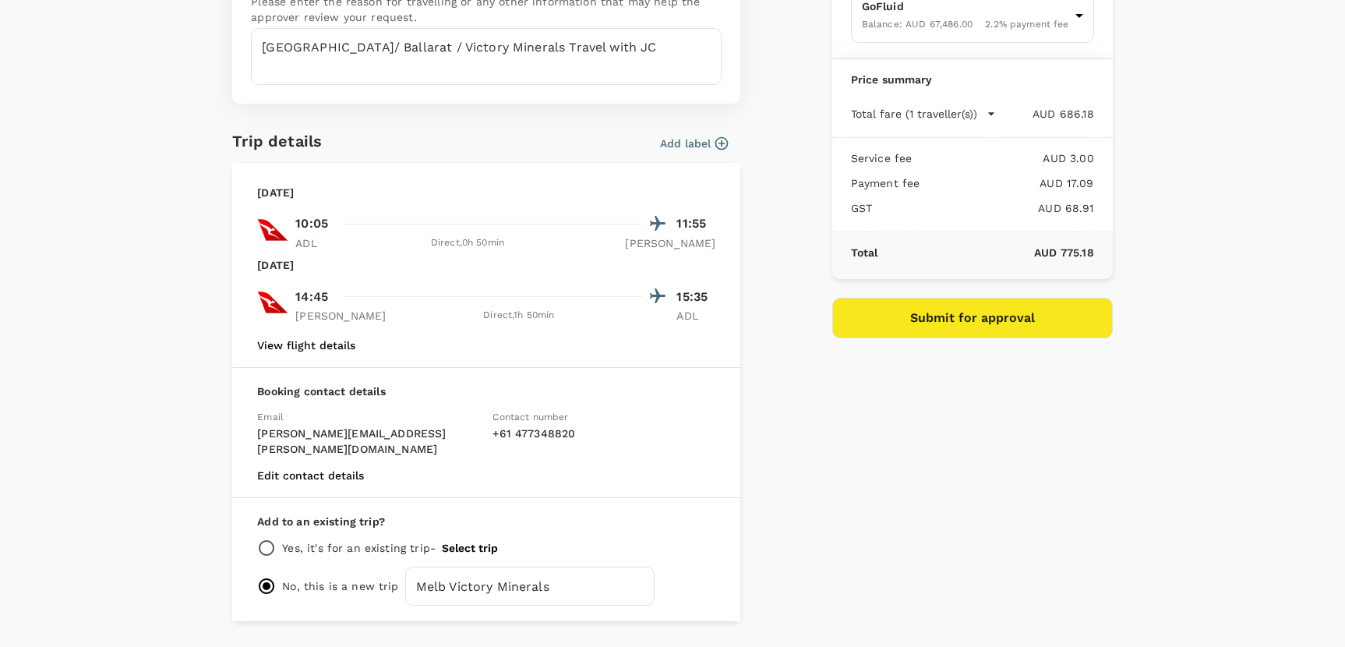
click at [714, 140] on icon "button" at bounding box center [722, 144] width 16 height 16
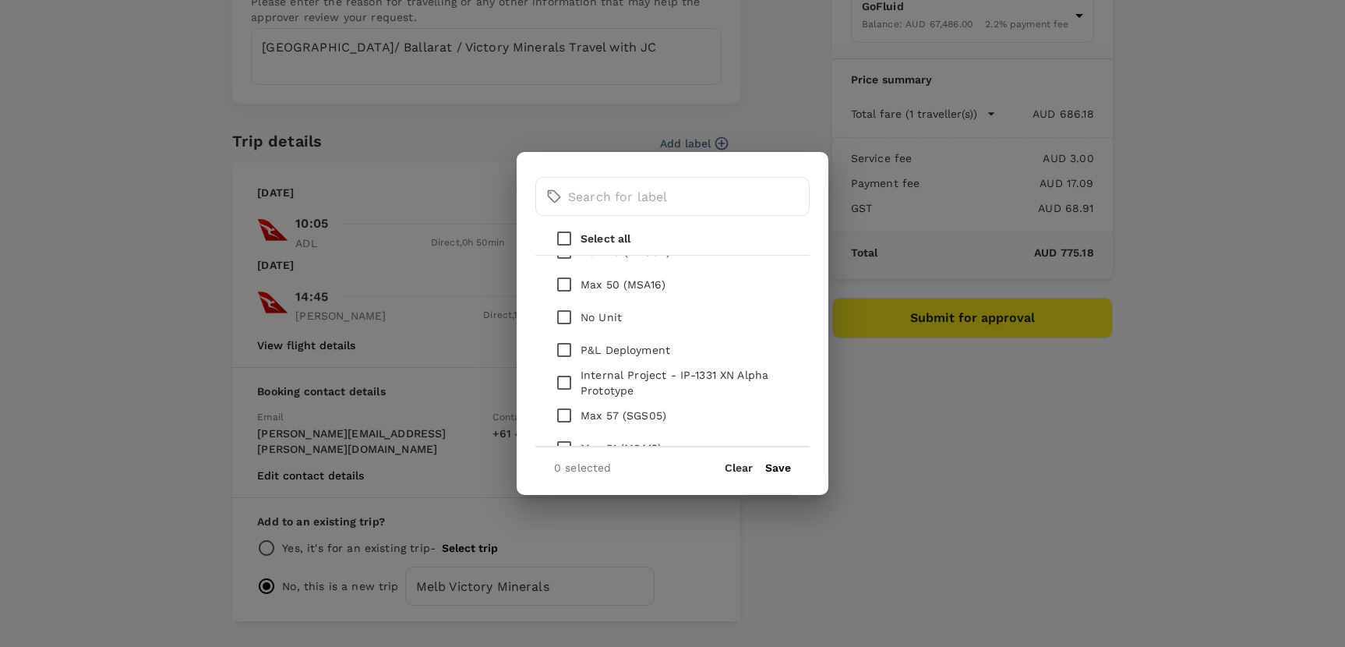
scroll to position [1792, 0]
click at [569, 287] on input "checkbox" at bounding box center [564, 286] width 33 height 33
checkbox input "true"
click at [779, 471] on button "Save" at bounding box center [778, 467] width 26 height 12
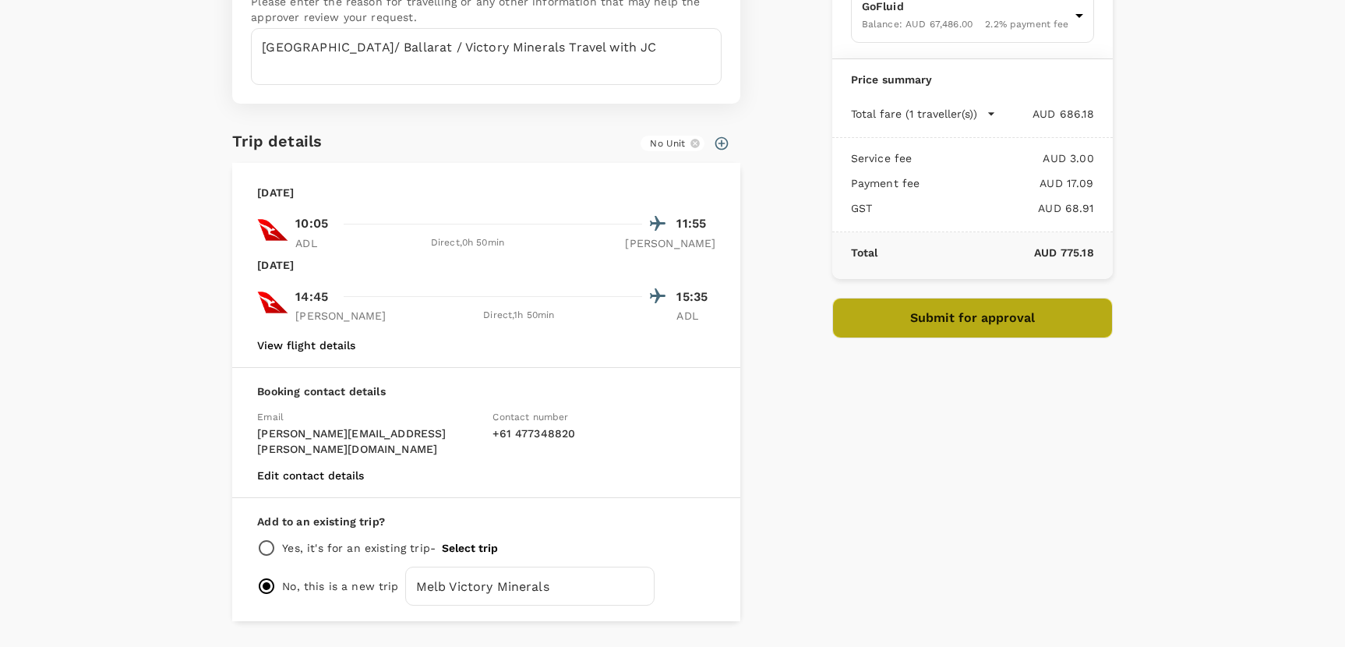
click at [939, 316] on button "Submit for approval" at bounding box center [972, 318] width 280 height 41
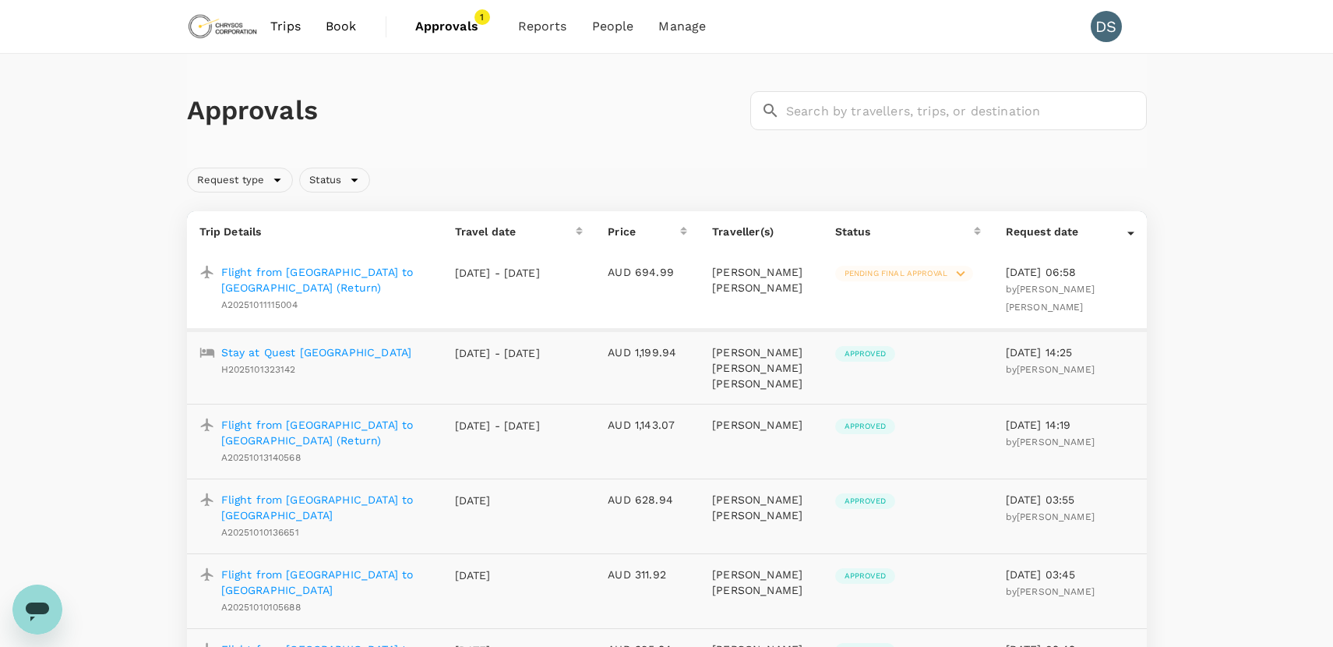
click at [308, 421] on p "Flight from [GEOGRAPHIC_DATA] to [GEOGRAPHIC_DATA] (Return)" at bounding box center [325, 432] width 209 height 31
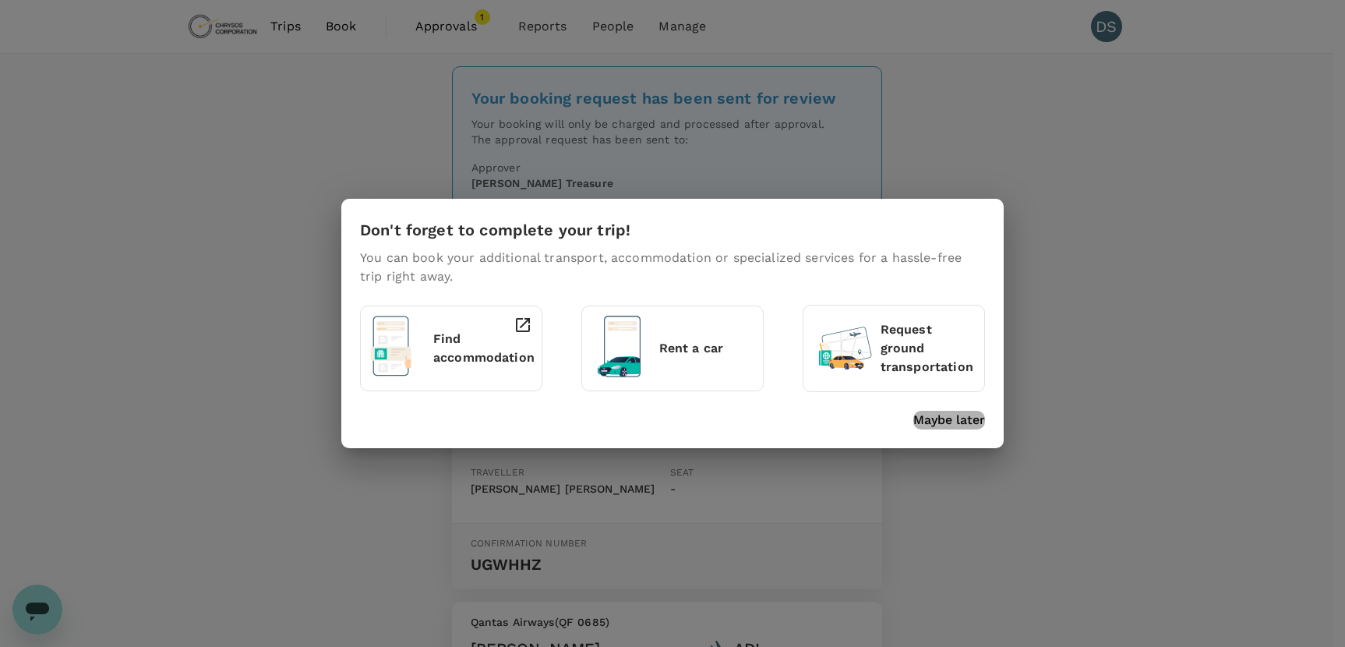
click at [951, 416] on p "Maybe later" at bounding box center [949, 420] width 72 height 19
